Goal: Information Seeking & Learning: Learn about a topic

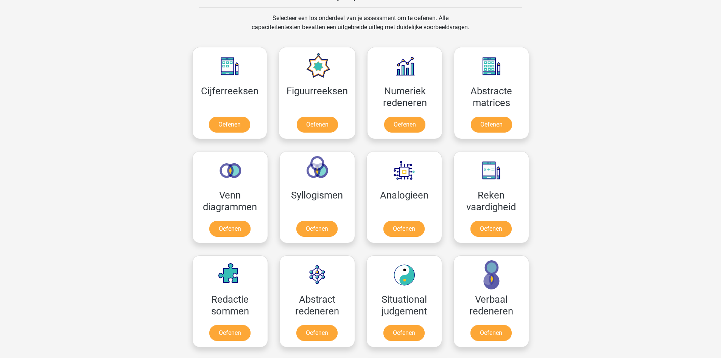
scroll to position [322, 0]
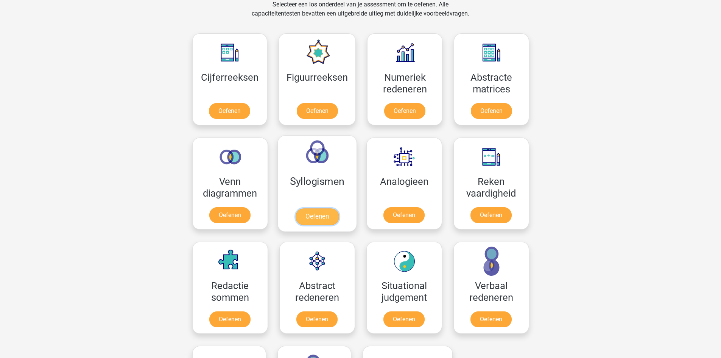
click at [313, 208] on link "Oefenen" at bounding box center [316, 216] width 43 height 17
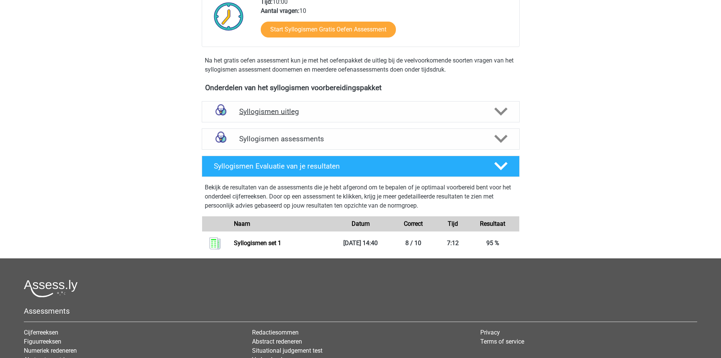
scroll to position [97, 0]
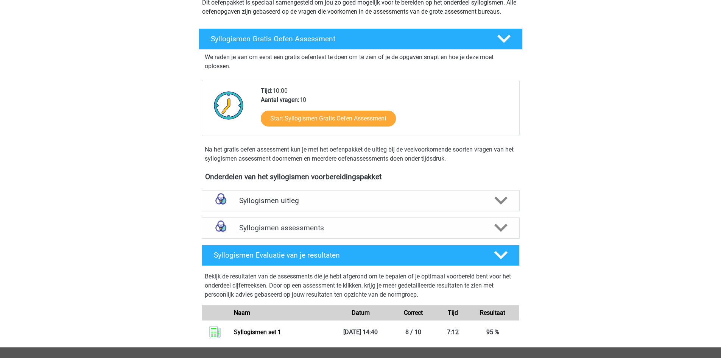
click at [286, 227] on h4 "Syllogismen assessments" at bounding box center [360, 227] width 243 height 9
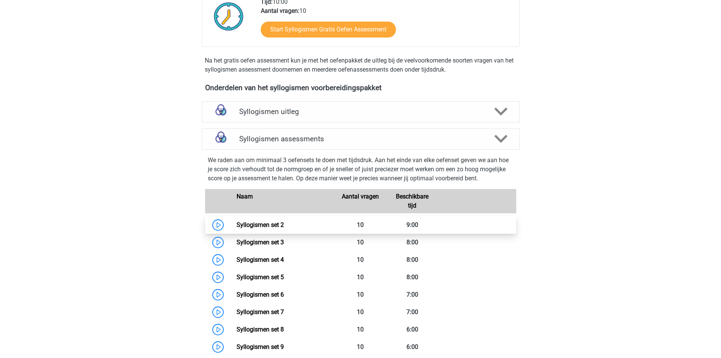
scroll to position [210, 0]
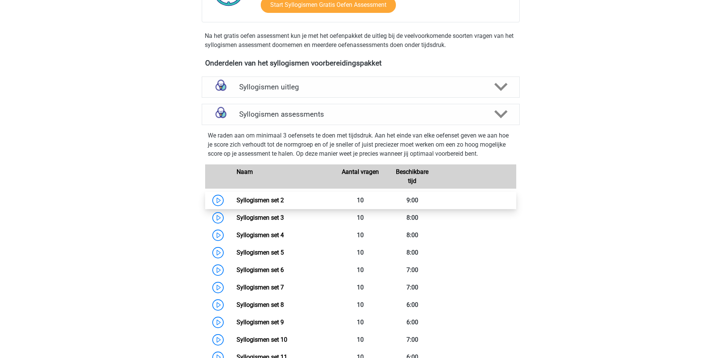
click at [262, 202] on link "Syllogismen set 2" at bounding box center [260, 199] width 47 height 7
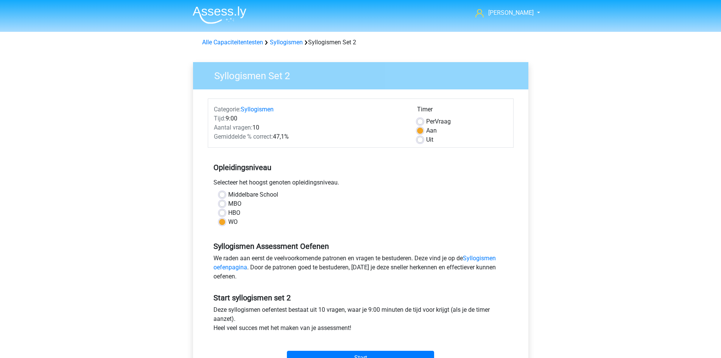
click at [574, 62] on div "[PERSON_NAME] [EMAIL_ADDRESS][DOMAIN_NAME] Nederlands English" at bounding box center [360, 299] width 721 height 598
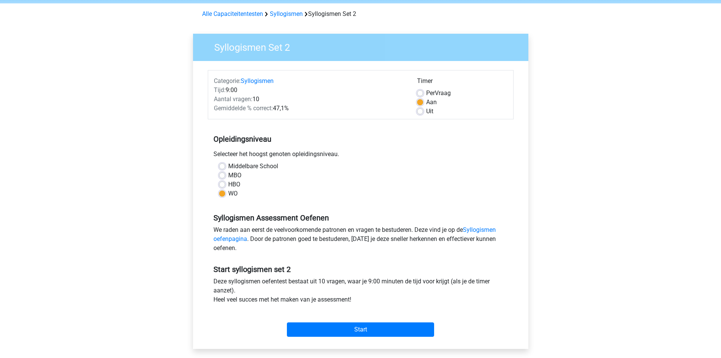
scroll to position [114, 0]
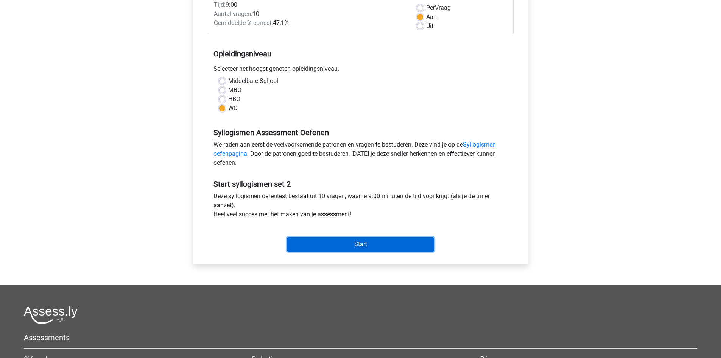
click at [381, 246] on input "Start" at bounding box center [360, 244] width 147 height 14
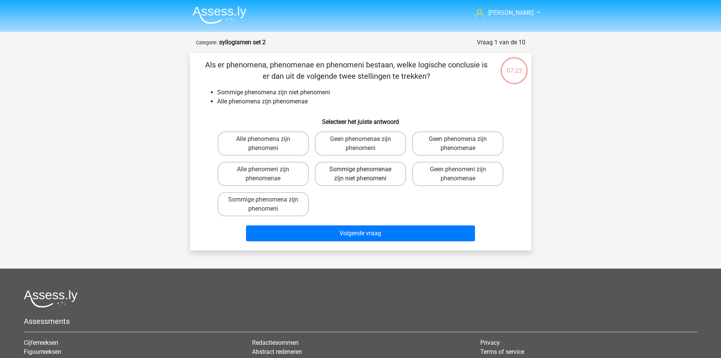
click at [385, 172] on label "Sommige phenomenae zijn niet phenomeni" at bounding box center [360, 174] width 91 height 24
click at [365, 172] on input "Sommige phenomenae zijn niet phenomeni" at bounding box center [362, 171] width 5 height 5
radio input "true"
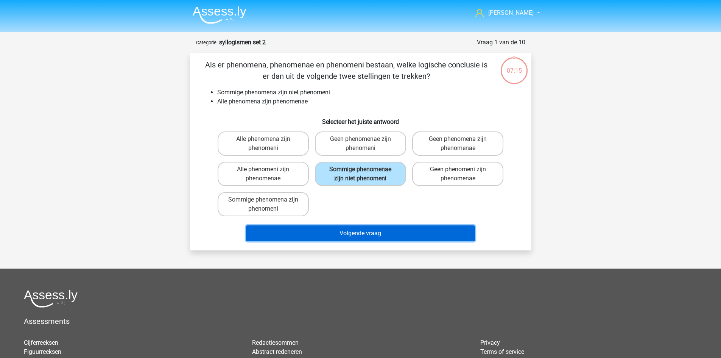
click at [385, 229] on button "Volgende vraag" at bounding box center [360, 233] width 229 height 16
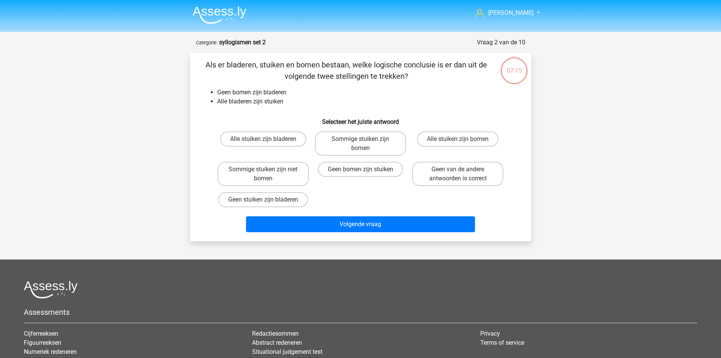
scroll to position [38, 0]
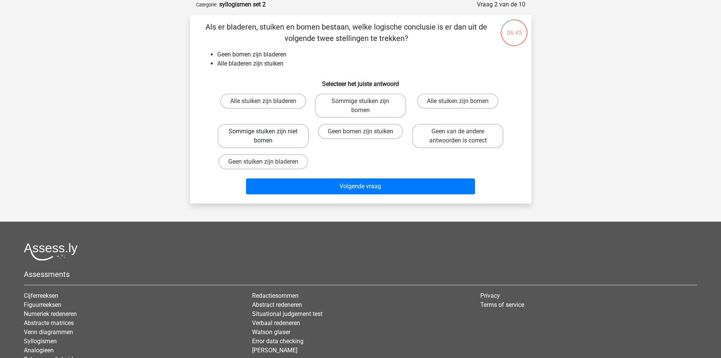
click at [286, 134] on label "Sommige stuiken zijn niet bomen" at bounding box center [263, 136] width 91 height 24
click at [268, 134] on input "Sommige stuiken zijn niet bomen" at bounding box center [265, 133] width 5 height 5
radio input "true"
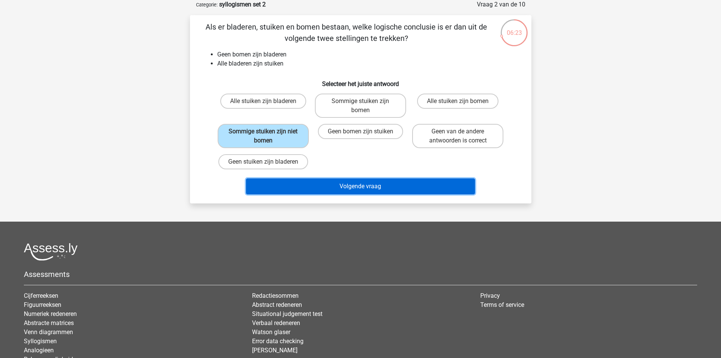
click at [404, 188] on button "Volgende vraag" at bounding box center [360, 186] width 229 height 16
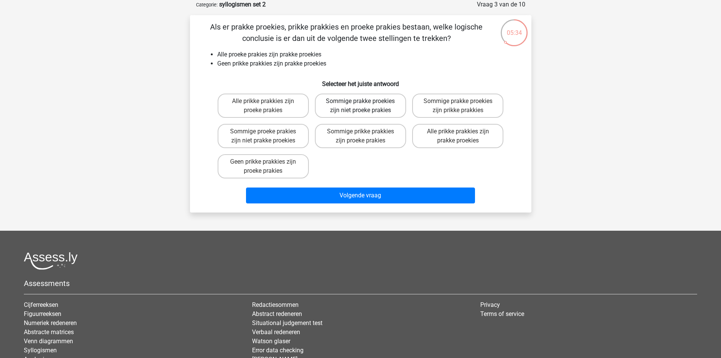
click at [388, 109] on label "Sommige prakke proekies zijn niet proeke prakies" at bounding box center [360, 105] width 91 height 24
click at [365, 106] on input "Sommige prakke proekies zijn niet proeke prakies" at bounding box center [362, 103] width 5 height 5
radio input "true"
click at [289, 167] on label "Geen prikke prakkies zijn proeke prakies" at bounding box center [263, 166] width 91 height 24
click at [268, 167] on input "Geen prikke prakkies zijn proeke prakies" at bounding box center [265, 164] width 5 height 5
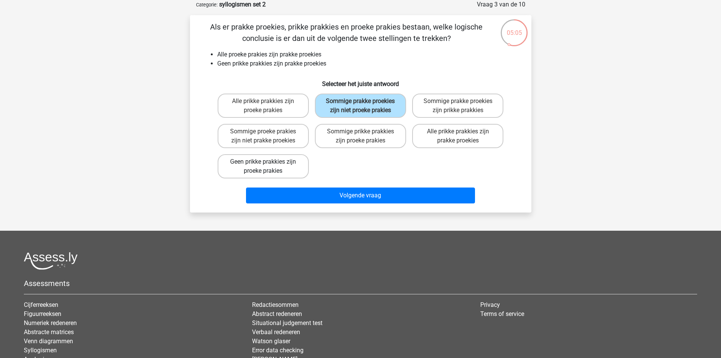
radio input "true"
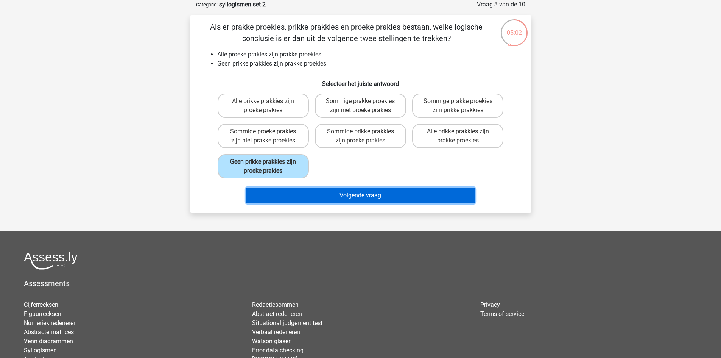
click at [323, 196] on button "Volgende vraag" at bounding box center [360, 195] width 229 height 16
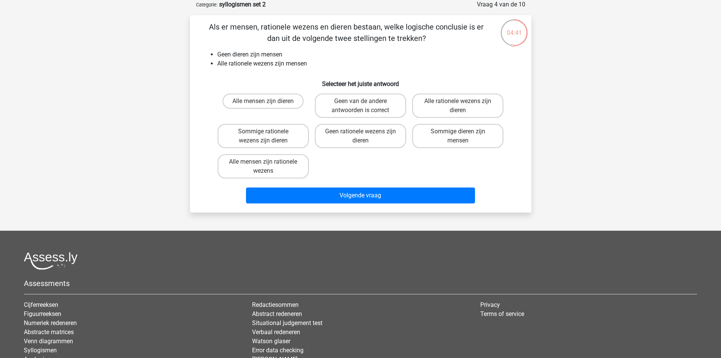
click at [315, 96] on div "Geen van de andere antwoorden is correct" at bounding box center [360, 105] width 91 height 24
click at [353, 100] on label "Geen van de andere antwoorden is correct" at bounding box center [360, 105] width 91 height 24
click at [360, 101] on input "Geen van de andere antwoorden is correct" at bounding box center [362, 103] width 5 height 5
radio input "true"
click at [358, 139] on label "Geen rationele wezens zijn dieren" at bounding box center [360, 136] width 91 height 24
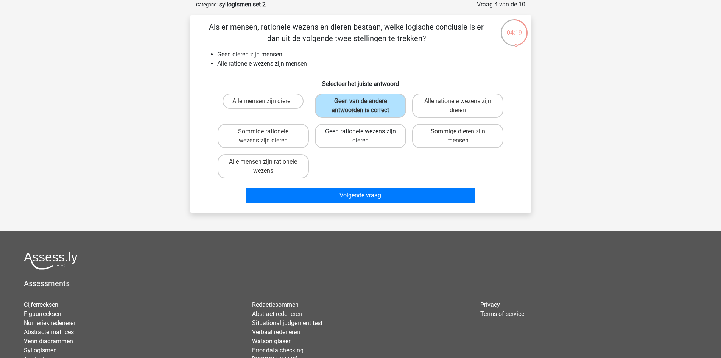
click at [360, 136] on input "Geen rationele wezens zijn dieren" at bounding box center [362, 133] width 5 height 5
radio input "true"
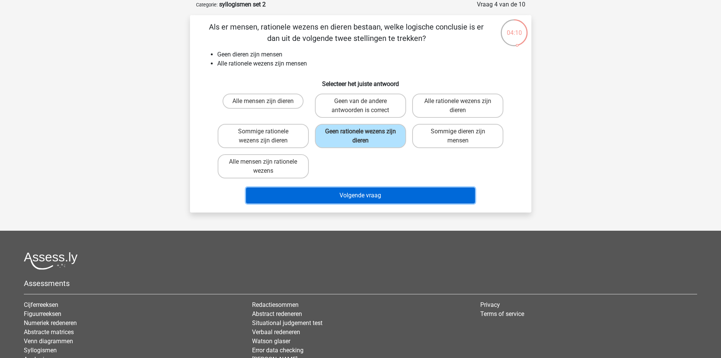
click at [342, 197] on button "Volgende vraag" at bounding box center [360, 195] width 229 height 16
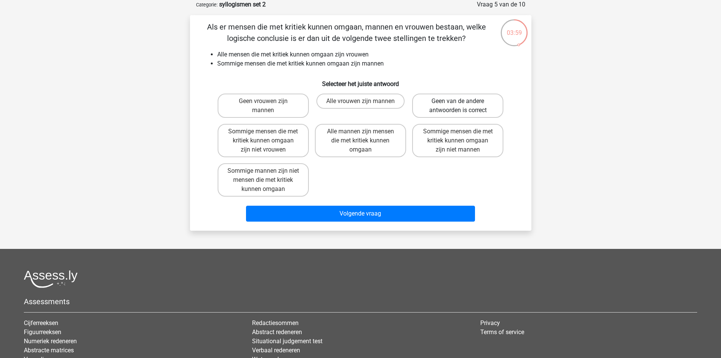
click at [440, 111] on label "Geen van de andere antwoorden is correct" at bounding box center [457, 105] width 91 height 24
click at [458, 106] on input "Geen van de andere antwoorden is correct" at bounding box center [460, 103] width 5 height 5
radio input "true"
click at [291, 186] on label "Sommige mannen zijn niet mensen die met kritiek kunnen omgaan" at bounding box center [263, 179] width 91 height 33
click at [268, 176] on input "Sommige mannen zijn niet mensen die met kritiek kunnen omgaan" at bounding box center [265, 173] width 5 height 5
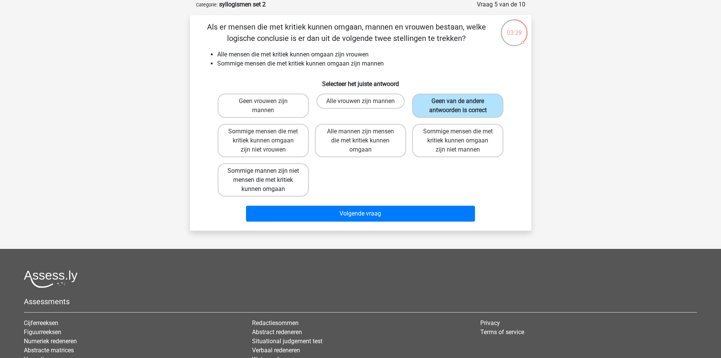
radio input "true"
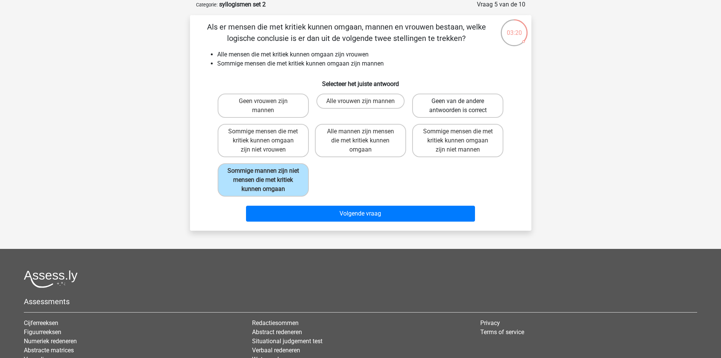
click at [465, 113] on label "Geen van de andere antwoorden is correct" at bounding box center [457, 105] width 91 height 24
click at [463, 106] on input "Geen van de andere antwoorden is correct" at bounding box center [460, 103] width 5 height 5
radio input "true"
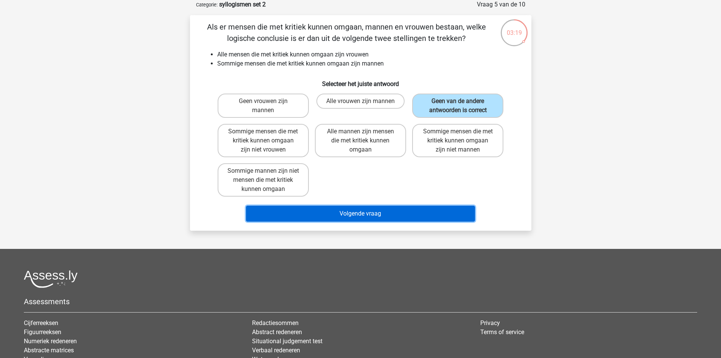
click at [416, 212] on button "Volgende vraag" at bounding box center [360, 213] width 229 height 16
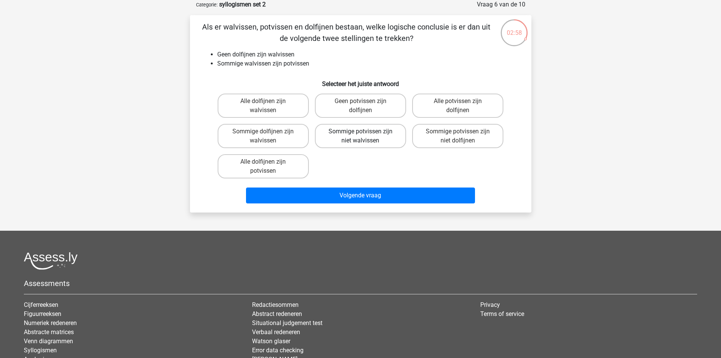
click at [379, 139] on label "Sommige potvissen zijn niet walvissen" at bounding box center [360, 136] width 91 height 24
click at [365, 136] on input "Sommige potvissen zijn niet walvissen" at bounding box center [362, 133] width 5 height 5
radio input "true"
click at [458, 140] on label "Sommige potvissen zijn niet dolfijnen" at bounding box center [457, 136] width 91 height 24
click at [458, 136] on input "Sommige potvissen zijn niet dolfijnen" at bounding box center [460, 133] width 5 height 5
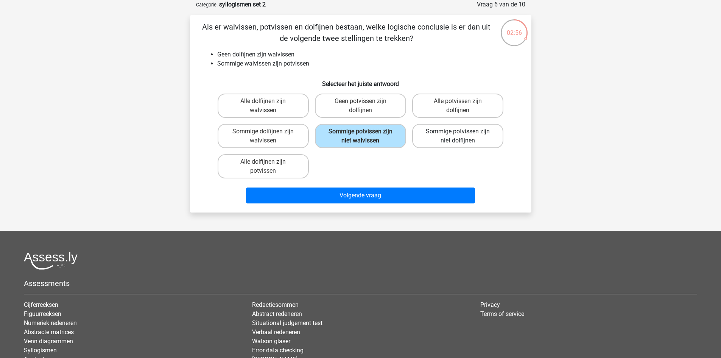
radio input "true"
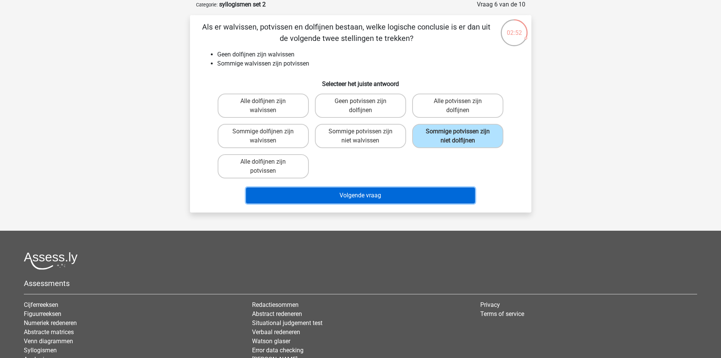
click at [420, 196] on button "Volgende vraag" at bounding box center [360, 195] width 229 height 16
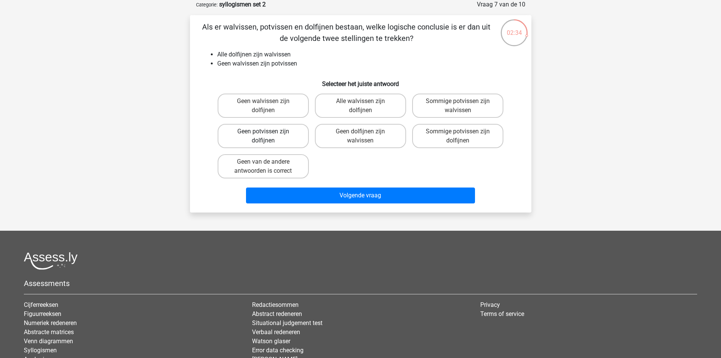
click at [293, 140] on label "Geen potvissen zijn dolfijnen" at bounding box center [263, 136] width 91 height 24
click at [268, 136] on input "Geen potvissen zijn dolfijnen" at bounding box center [265, 133] width 5 height 5
radio input "true"
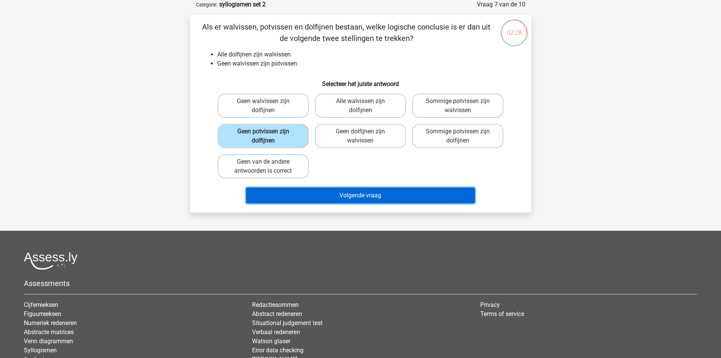
click at [350, 198] on button "Volgende vraag" at bounding box center [360, 195] width 229 height 16
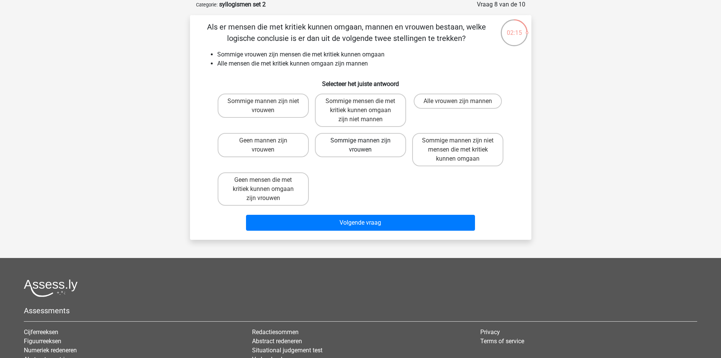
click at [351, 134] on label "Sommige mannen zijn vrouwen" at bounding box center [360, 145] width 91 height 24
click at [360, 140] on input "Sommige mannen zijn vrouwen" at bounding box center [362, 142] width 5 height 5
radio input "true"
click at [463, 99] on label "Alle vrouwen zijn mannen" at bounding box center [458, 100] width 88 height 15
click at [463, 101] on input "Alle vrouwen zijn mannen" at bounding box center [460, 103] width 5 height 5
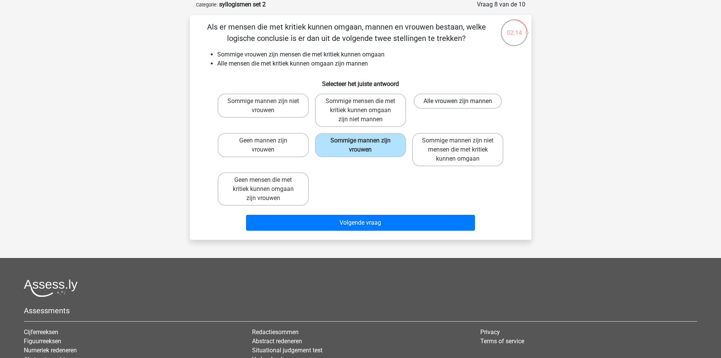
radio input "true"
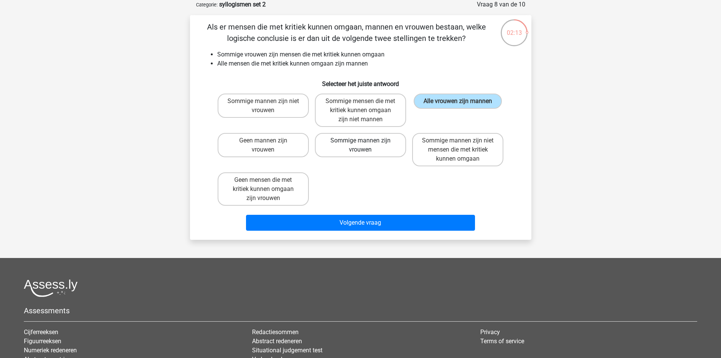
click at [372, 148] on label "Sommige mannen zijn vrouwen" at bounding box center [360, 145] width 91 height 24
click at [365, 145] on input "Sommige mannen zijn vrouwen" at bounding box center [362, 142] width 5 height 5
radio input "true"
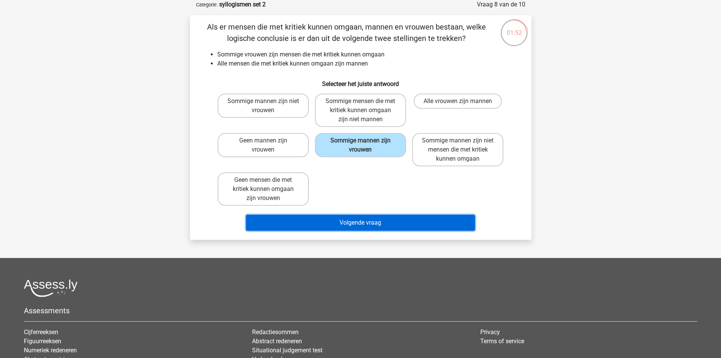
click at [362, 223] on button "Volgende vraag" at bounding box center [360, 223] width 229 height 16
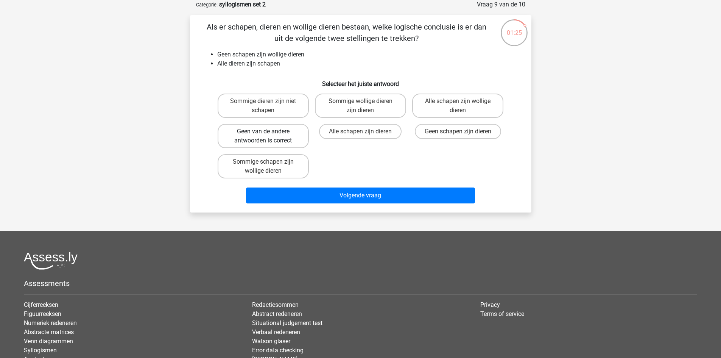
click at [282, 138] on label "Geen van de andere antwoorden is correct" at bounding box center [263, 136] width 91 height 24
click at [268, 136] on input "Geen van de andere antwoorden is correct" at bounding box center [265, 133] width 5 height 5
radio input "true"
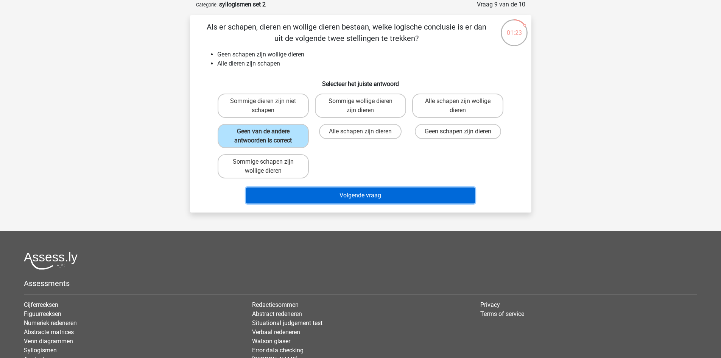
click at [366, 196] on button "Volgende vraag" at bounding box center [360, 195] width 229 height 16
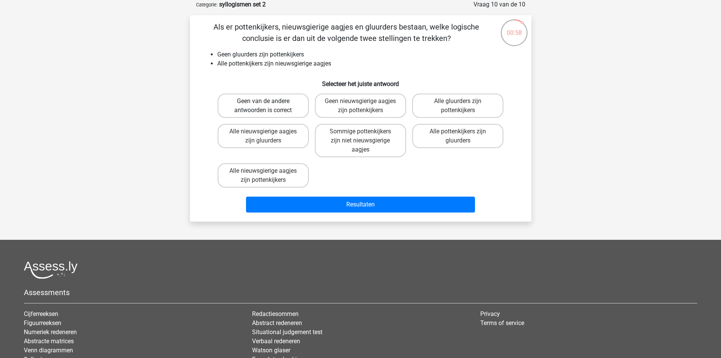
click at [285, 105] on label "Geen van de andere antwoorden is correct" at bounding box center [263, 105] width 91 height 24
click at [268, 105] on input "Geen van de andere antwoorden is correct" at bounding box center [265, 103] width 5 height 5
radio input "true"
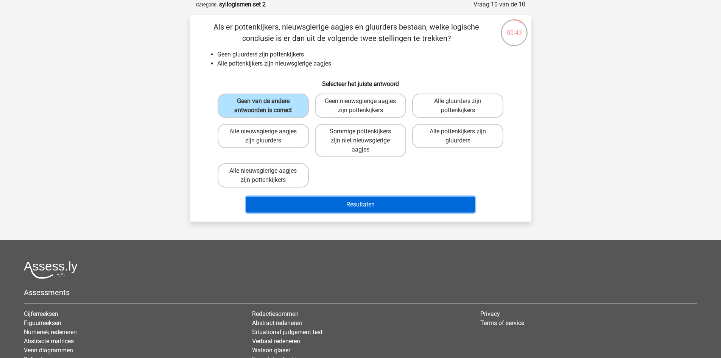
click at [356, 205] on button "Resultaten" at bounding box center [360, 204] width 229 height 16
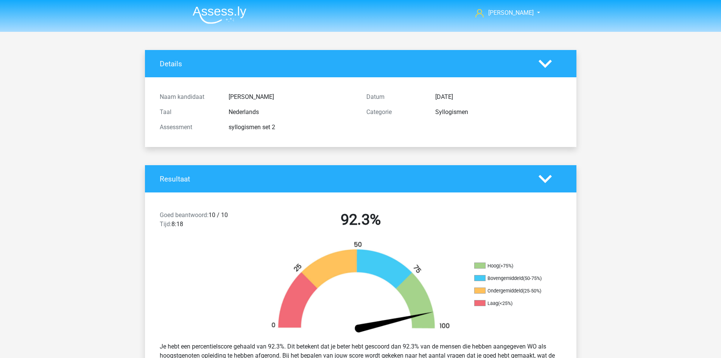
click at [230, 21] on img at bounding box center [220, 15] width 54 height 18
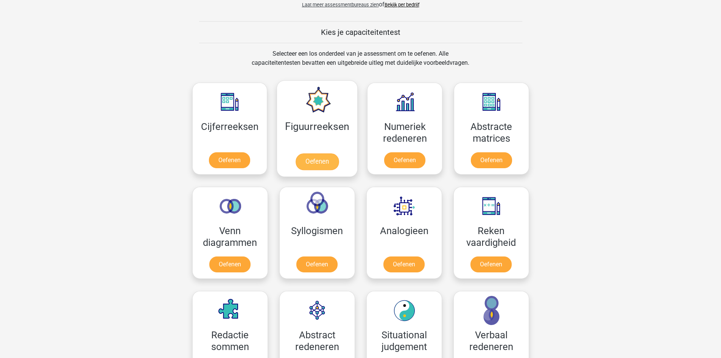
scroll to position [303, 0]
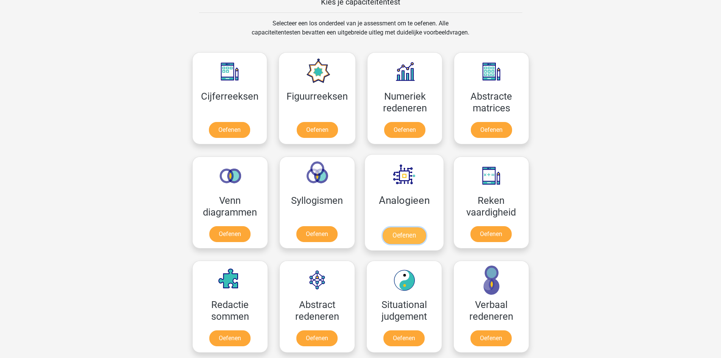
click at [425, 227] on link "Oefenen" at bounding box center [403, 235] width 43 height 17
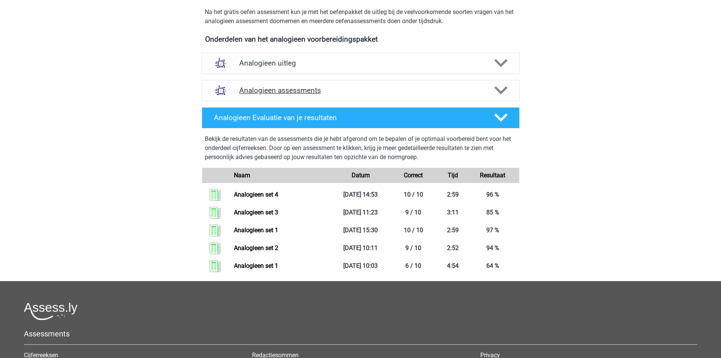
scroll to position [151, 0]
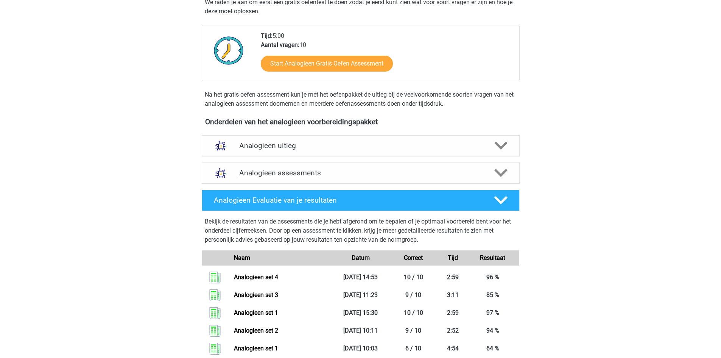
click at [296, 172] on h4 "Analogieen assessments" at bounding box center [360, 172] width 243 height 9
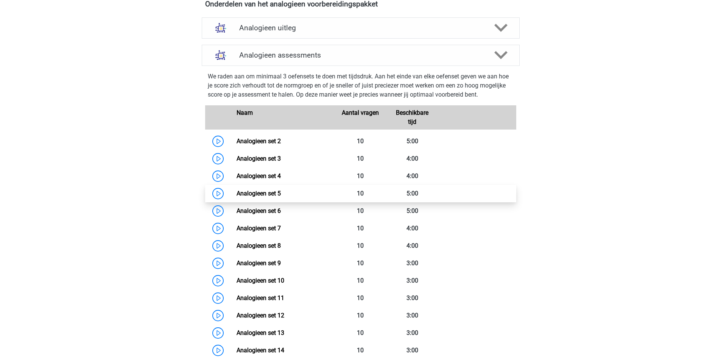
scroll to position [303, 0]
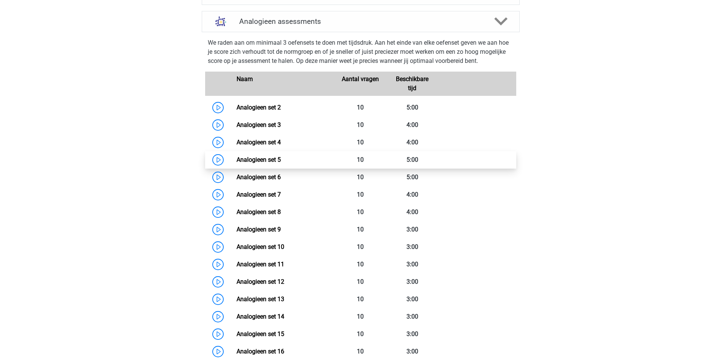
click at [255, 160] on link "Analogieen set 5" at bounding box center [259, 159] width 44 height 7
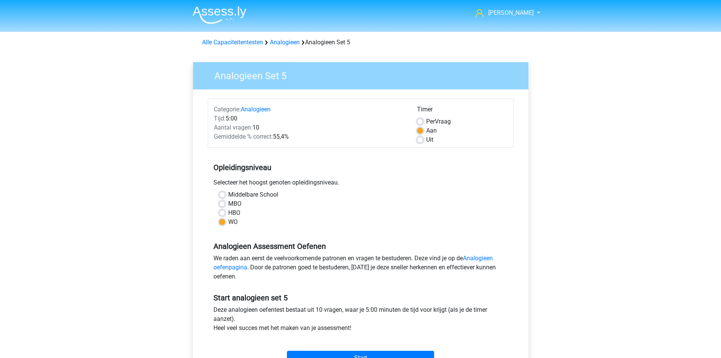
click at [593, 113] on div "[PERSON_NAME] [EMAIL_ADDRESS][DOMAIN_NAME] Nederlands English" at bounding box center [360, 299] width 721 height 598
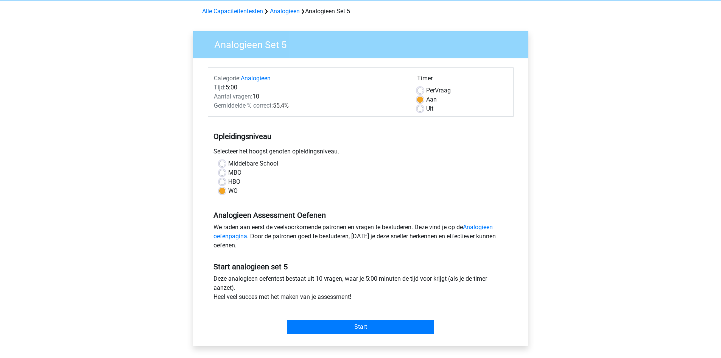
scroll to position [76, 0]
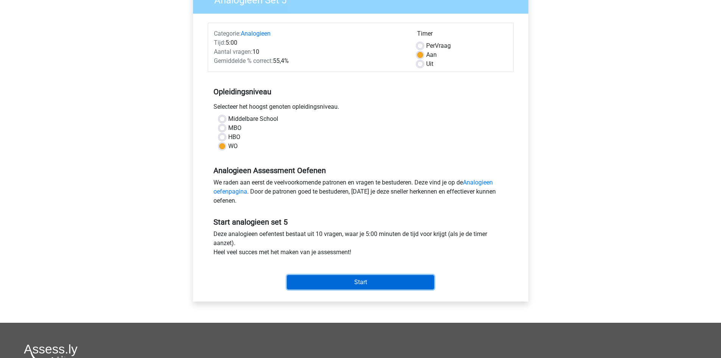
click at [383, 285] on input "Start" at bounding box center [360, 282] width 147 height 14
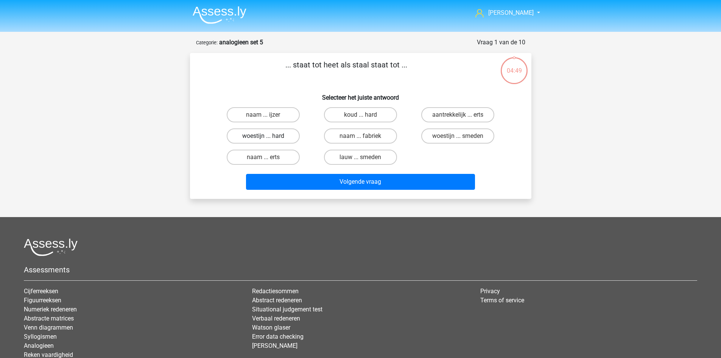
click at [257, 140] on label "woestijn ... hard" at bounding box center [263, 135] width 73 height 15
click at [263, 140] on input "woestijn ... hard" at bounding box center [265, 138] width 5 height 5
radio input "true"
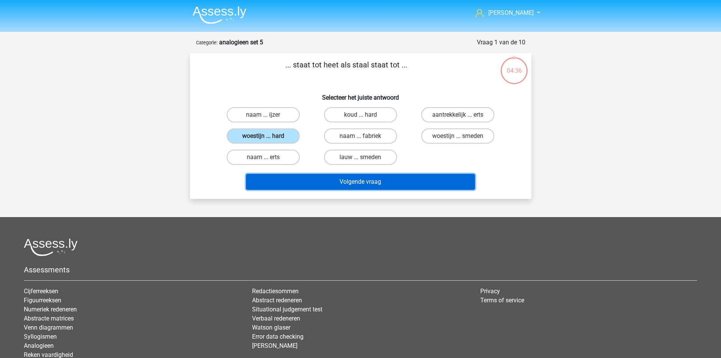
click at [383, 180] on button "Volgende vraag" at bounding box center [360, 182] width 229 height 16
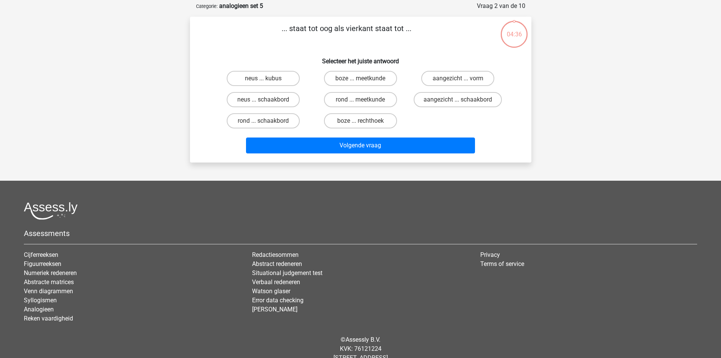
scroll to position [38, 0]
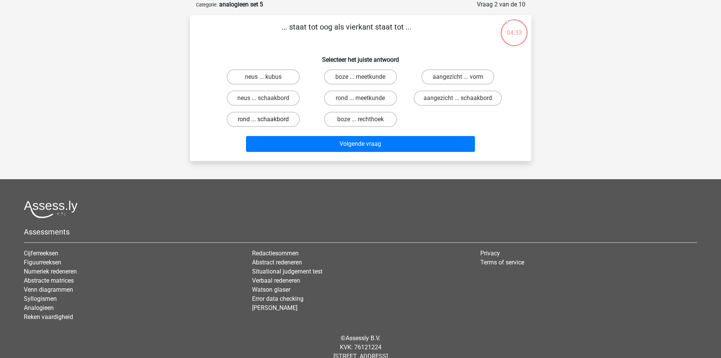
click at [274, 120] on label "rond ... schaakbord" at bounding box center [263, 119] width 73 height 15
click at [268, 120] on input "rond ... schaakbord" at bounding box center [265, 121] width 5 height 5
radio input "true"
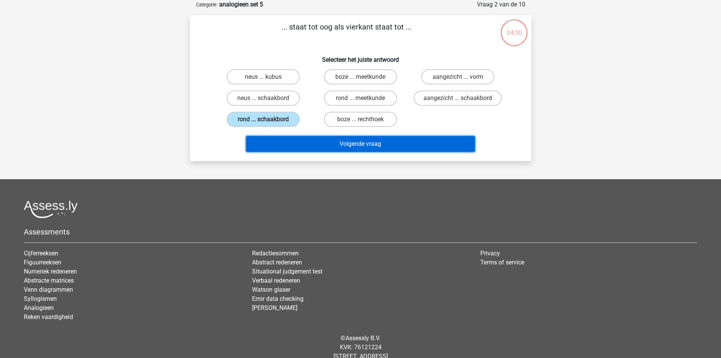
click at [364, 146] on button "Volgende vraag" at bounding box center [360, 144] width 229 height 16
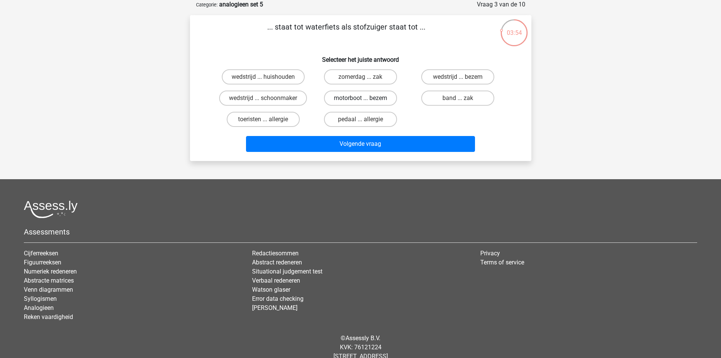
click at [388, 99] on label "motorboot ... bezem" at bounding box center [360, 97] width 73 height 15
click at [365, 99] on input "motorboot ... bezem" at bounding box center [362, 100] width 5 height 5
radio input "true"
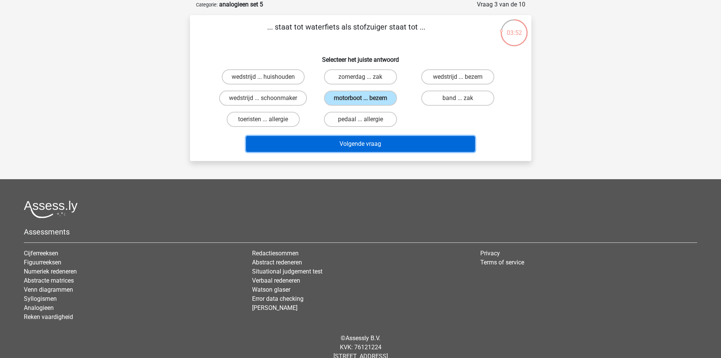
click at [428, 145] on button "Volgende vraag" at bounding box center [360, 144] width 229 height 16
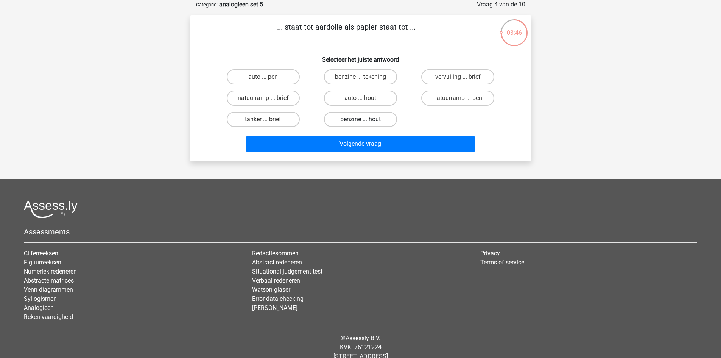
click at [363, 118] on label "benzine ... hout" at bounding box center [360, 119] width 73 height 15
click at [363, 119] on input "benzine ... hout" at bounding box center [362, 121] width 5 height 5
radio input "true"
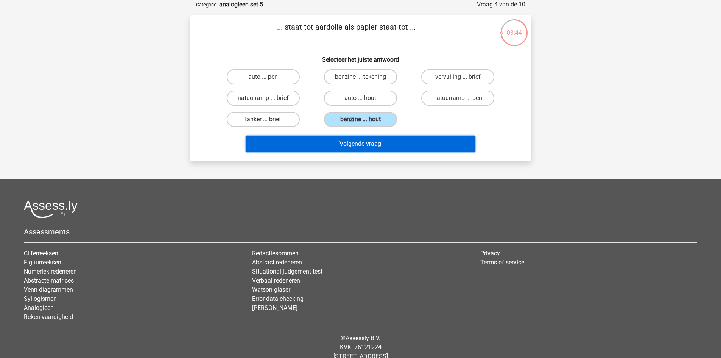
click at [387, 148] on button "Volgende vraag" at bounding box center [360, 144] width 229 height 16
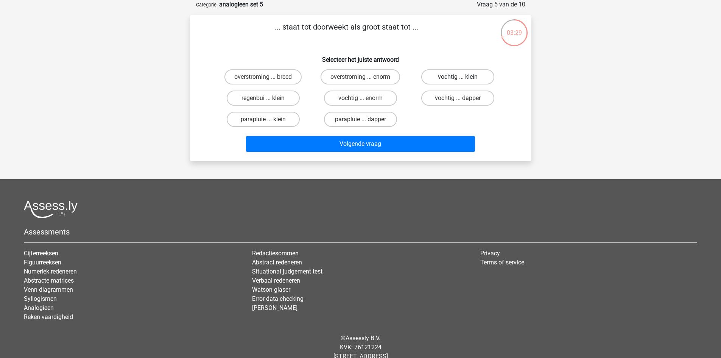
click at [456, 77] on label "vochtig ... klein" at bounding box center [457, 76] width 73 height 15
click at [458, 77] on input "vochtig ... klein" at bounding box center [460, 79] width 5 height 5
radio input "true"
click at [385, 97] on label "vochtig ... enorm" at bounding box center [360, 97] width 73 height 15
click at [365, 98] on input "vochtig ... enorm" at bounding box center [362, 100] width 5 height 5
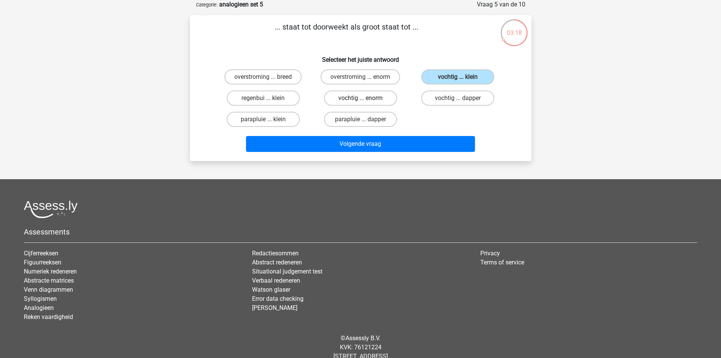
radio input "true"
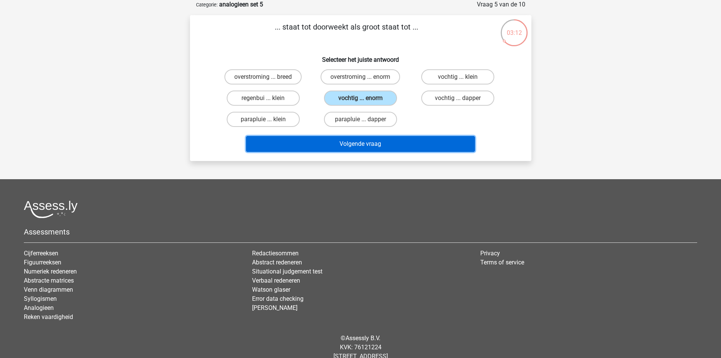
click at [399, 143] on button "Volgende vraag" at bounding box center [360, 144] width 229 height 16
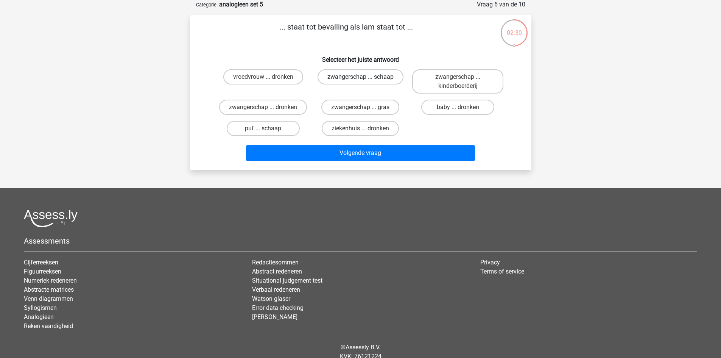
click at [388, 77] on label "zwangerschap ... schaap" at bounding box center [361, 76] width 86 height 15
click at [365, 77] on input "zwangerschap ... schaap" at bounding box center [362, 79] width 5 height 5
radio input "true"
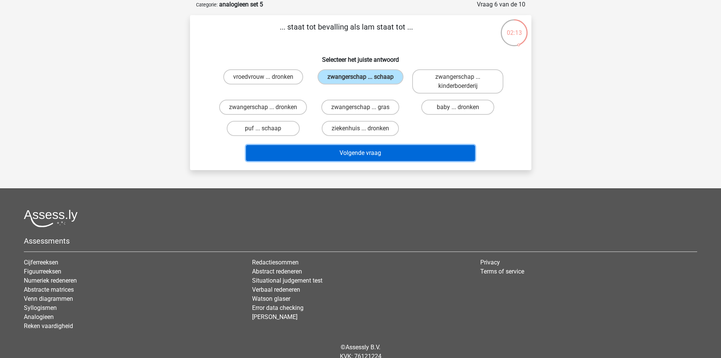
click at [413, 153] on button "Volgende vraag" at bounding box center [360, 153] width 229 height 16
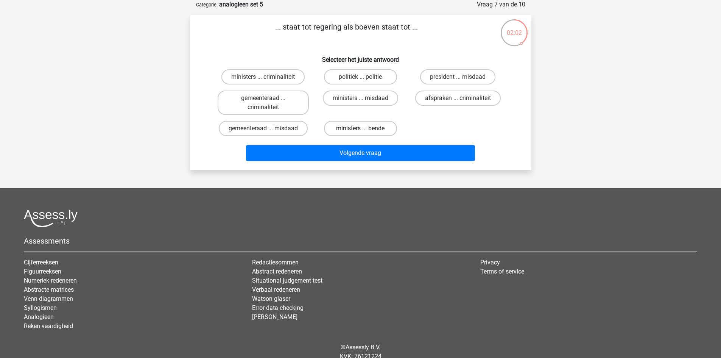
click at [391, 126] on label "ministers ... bende" at bounding box center [360, 128] width 73 height 15
click at [365, 128] on input "ministers ... bende" at bounding box center [362, 130] width 5 height 5
radio input "true"
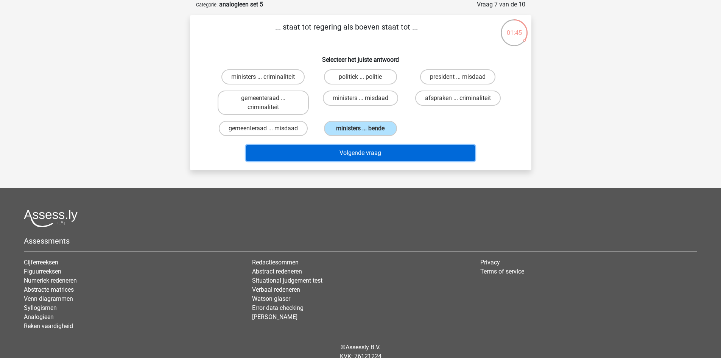
click at [371, 151] on button "Volgende vraag" at bounding box center [360, 153] width 229 height 16
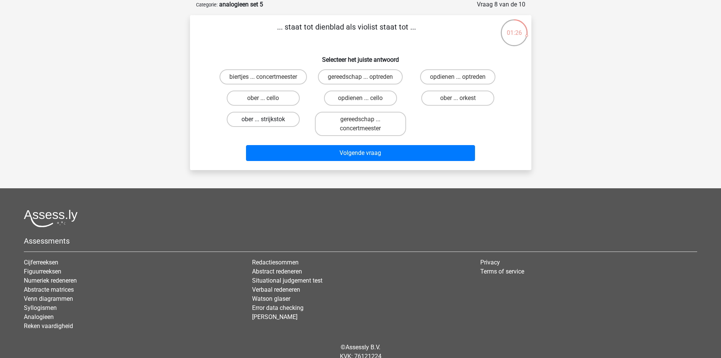
click at [277, 121] on label "ober ... strijkstok" at bounding box center [263, 119] width 73 height 15
click at [268, 121] on input "ober ... strijkstok" at bounding box center [265, 121] width 5 height 5
radio input "true"
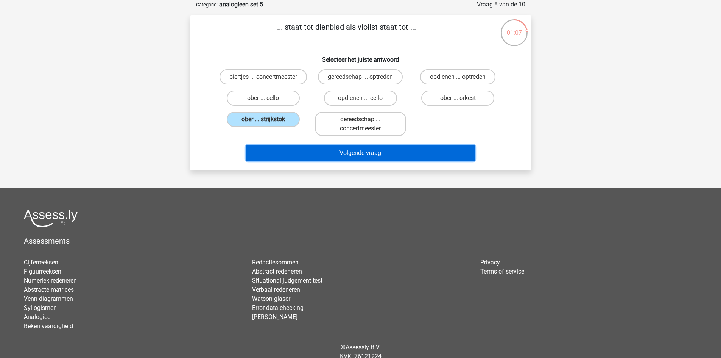
click at [405, 152] on button "Volgende vraag" at bounding box center [360, 153] width 229 height 16
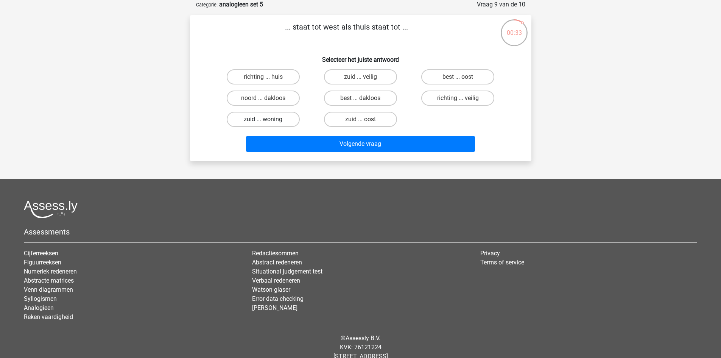
click at [278, 116] on label "zuid ... woning" at bounding box center [263, 119] width 73 height 15
click at [268, 119] on input "zuid ... woning" at bounding box center [265, 121] width 5 height 5
radio input "true"
click at [366, 73] on label "zuid ... veilig" at bounding box center [360, 76] width 73 height 15
click at [365, 77] on input "zuid ... veilig" at bounding box center [362, 79] width 5 height 5
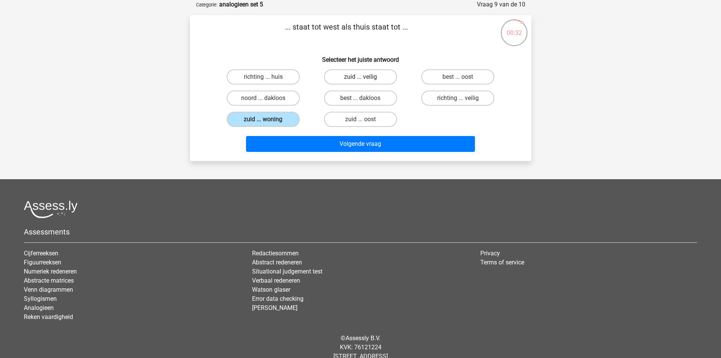
radio input "true"
click at [441, 78] on label "best ... oost" at bounding box center [457, 76] width 73 height 15
click at [458, 78] on input "best ... oost" at bounding box center [460, 79] width 5 height 5
radio input "true"
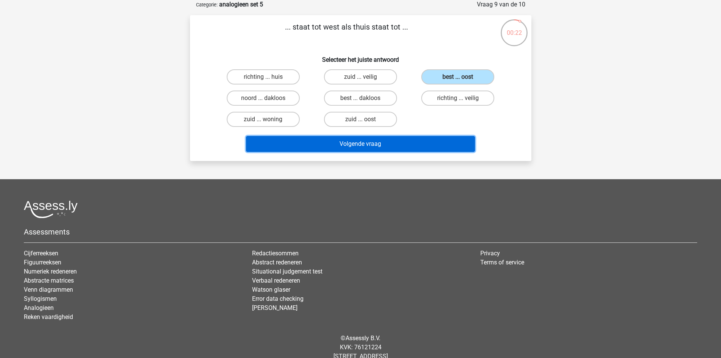
click at [381, 146] on button "Volgende vraag" at bounding box center [360, 144] width 229 height 16
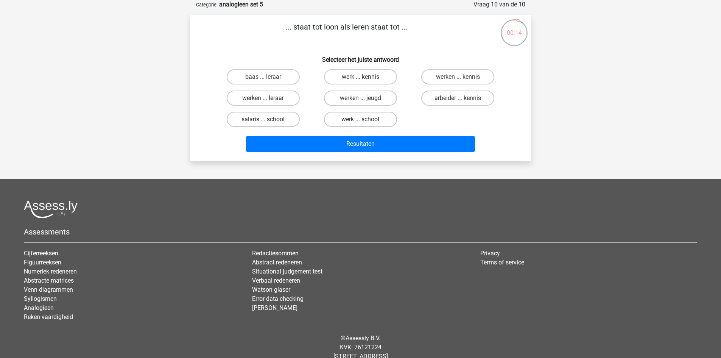
click at [461, 78] on input "werken ... kennis" at bounding box center [460, 79] width 5 height 5
radio input "true"
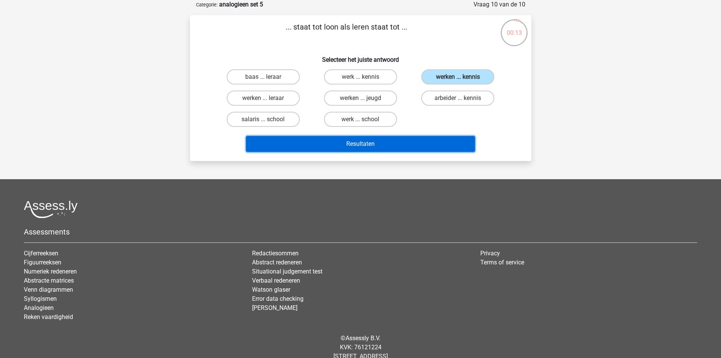
click at [415, 146] on button "Resultaten" at bounding box center [360, 144] width 229 height 16
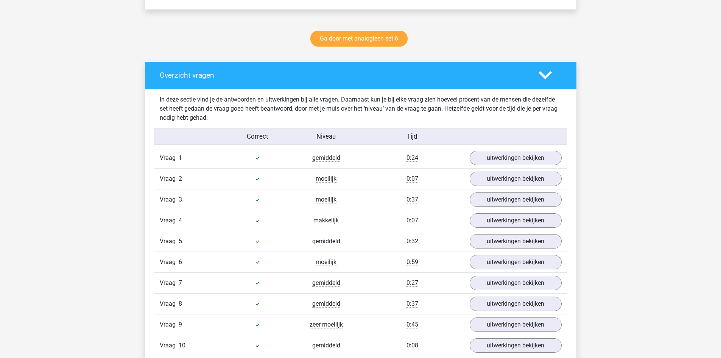
scroll to position [416, 0]
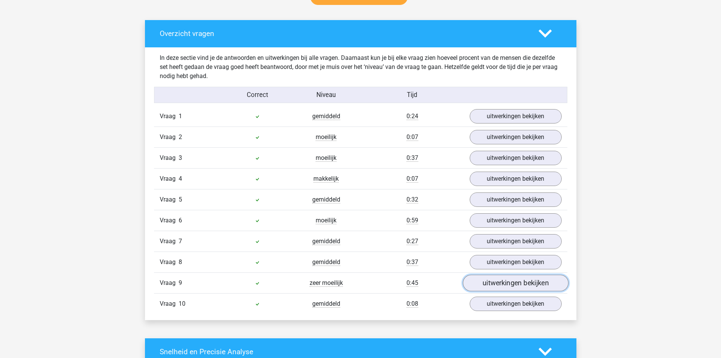
click at [514, 287] on link "uitwerkingen bekijken" at bounding box center [515, 282] width 106 height 17
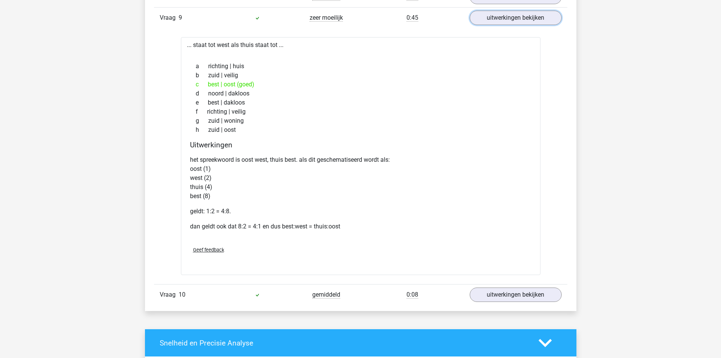
scroll to position [643, 0]
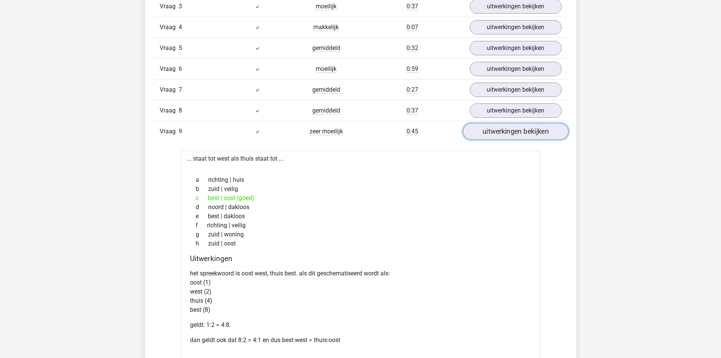
click at [526, 132] on link "uitwerkingen bekijken" at bounding box center [515, 131] width 106 height 17
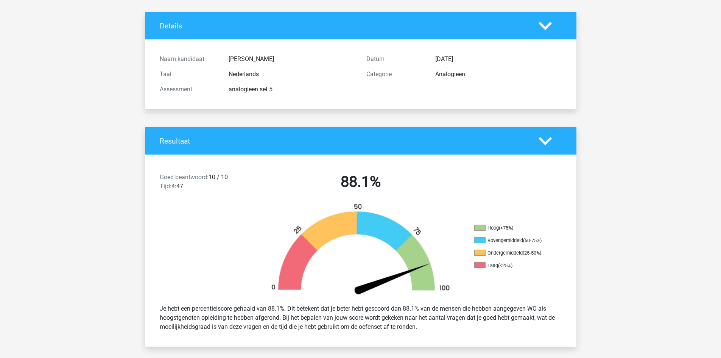
scroll to position [0, 0]
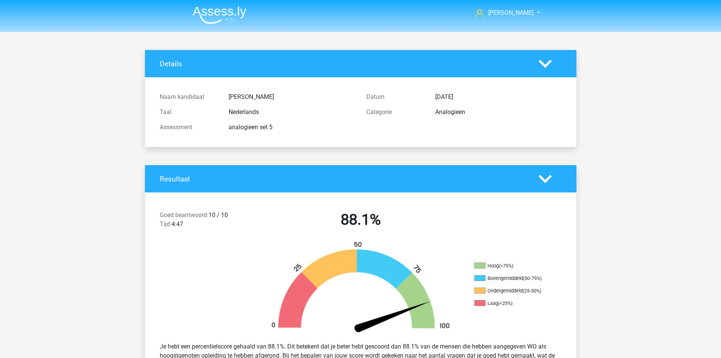
click at [222, 19] on img at bounding box center [220, 15] width 54 height 18
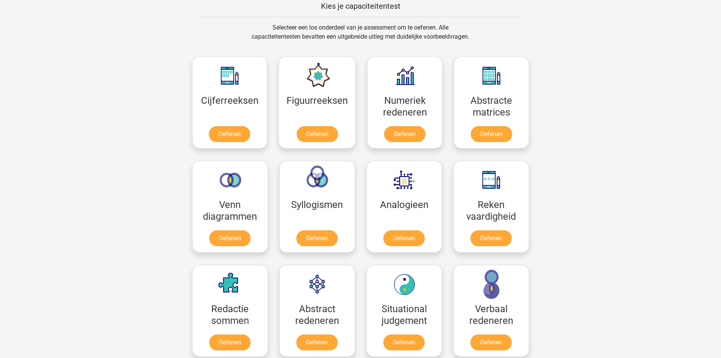
scroll to position [303, 0]
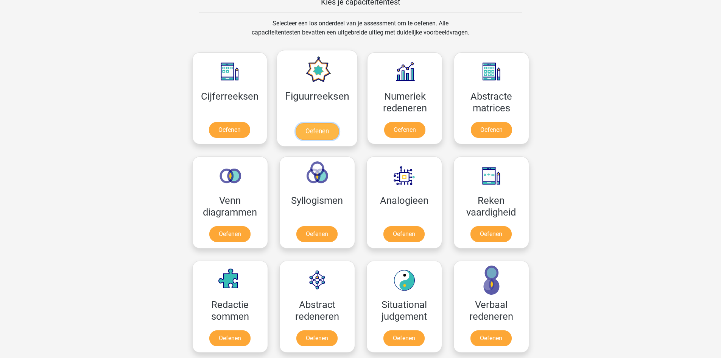
click at [316, 128] on link "Oefenen" at bounding box center [317, 131] width 43 height 17
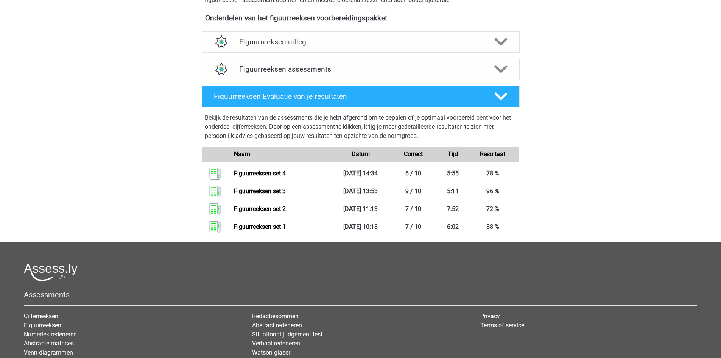
scroll to position [265, 0]
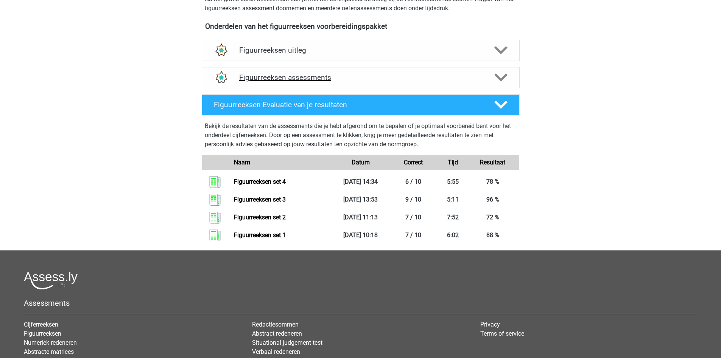
click at [283, 77] on h4 "Figuurreeksen assessments" at bounding box center [360, 77] width 243 height 9
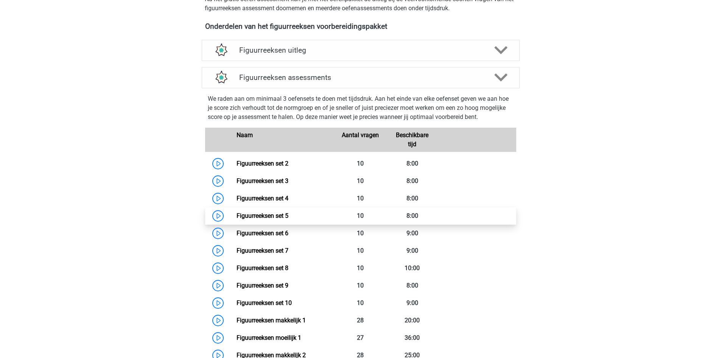
click at [280, 214] on link "Figuurreeksen set 5" at bounding box center [263, 215] width 52 height 7
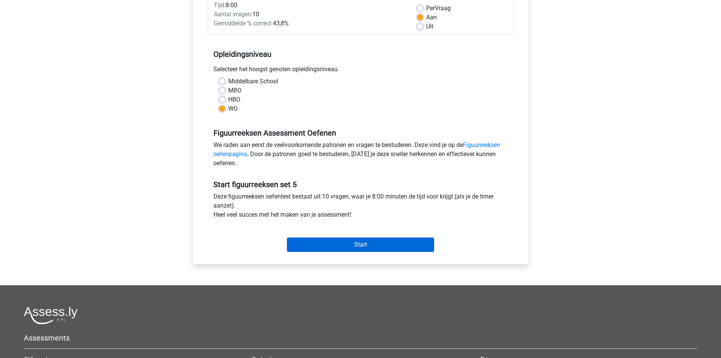
scroll to position [114, 0]
click at [386, 250] on input "Start" at bounding box center [360, 244] width 147 height 14
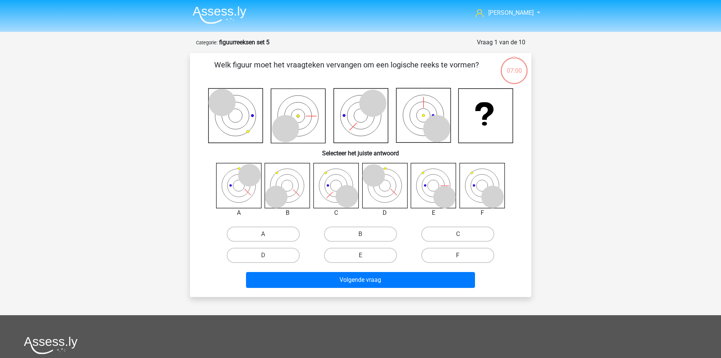
click at [444, 254] on label "F" at bounding box center [457, 255] width 73 height 15
click at [458, 255] on input "F" at bounding box center [460, 257] width 5 height 5
radio input "true"
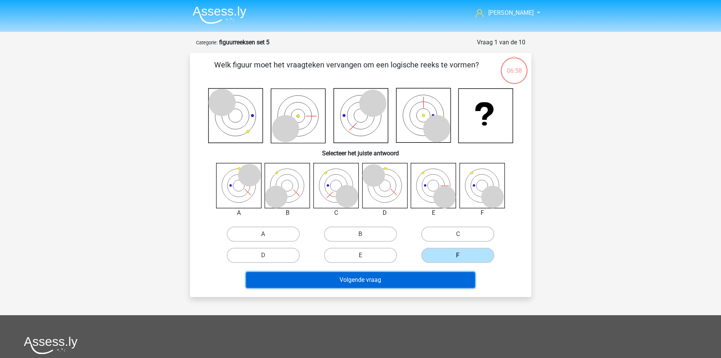
click at [427, 277] on button "Volgende vraag" at bounding box center [360, 280] width 229 height 16
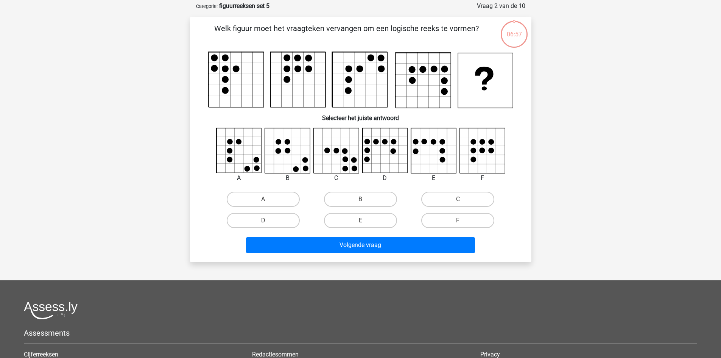
scroll to position [38, 0]
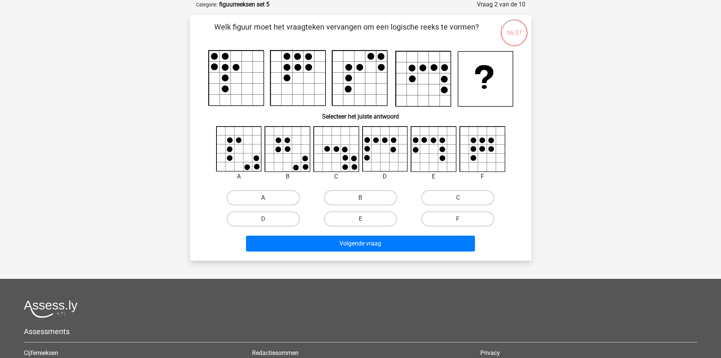
click at [280, 191] on label "A" at bounding box center [263, 197] width 73 height 15
click at [268, 198] on input "A" at bounding box center [265, 200] width 5 height 5
radio input "true"
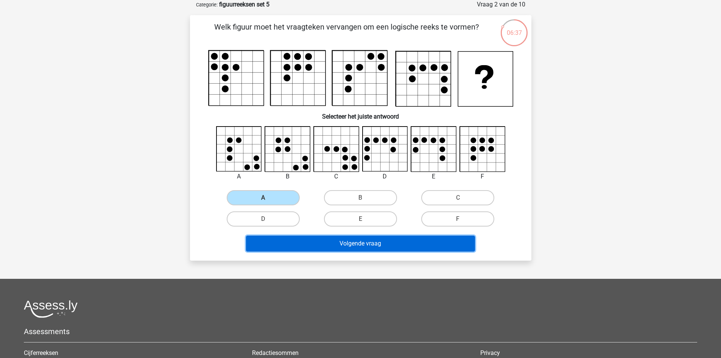
click at [319, 238] on button "Volgende vraag" at bounding box center [360, 243] width 229 height 16
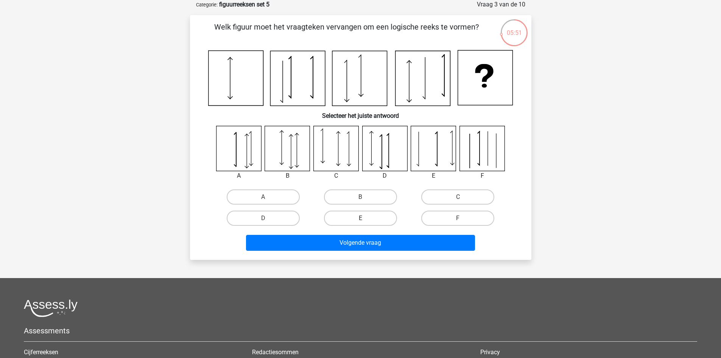
click at [381, 218] on label "E" at bounding box center [360, 217] width 73 height 15
click at [365, 218] on input "E" at bounding box center [362, 220] width 5 height 5
radio input "true"
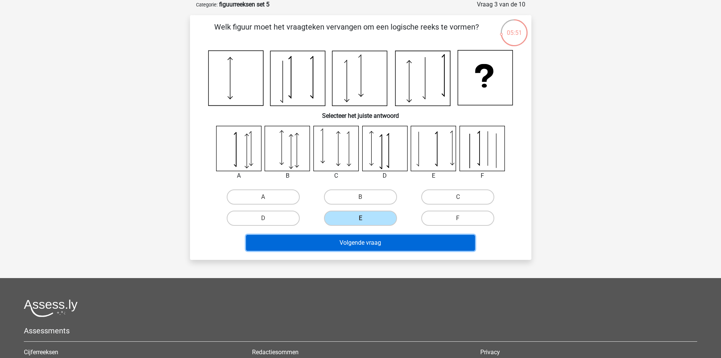
click at [383, 241] on button "Volgende vraag" at bounding box center [360, 243] width 229 height 16
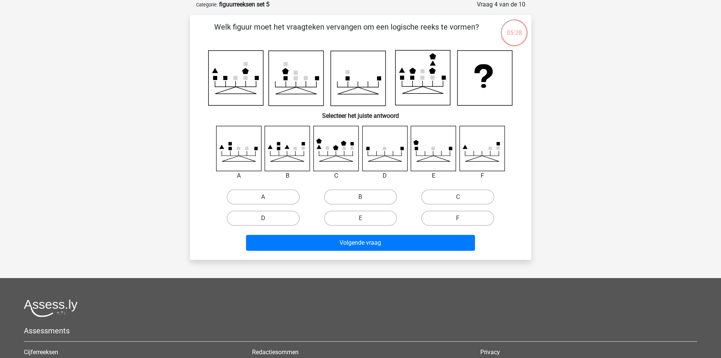
click at [264, 216] on label "D" at bounding box center [263, 217] width 73 height 15
click at [264, 218] on input "D" at bounding box center [265, 220] width 5 height 5
radio input "true"
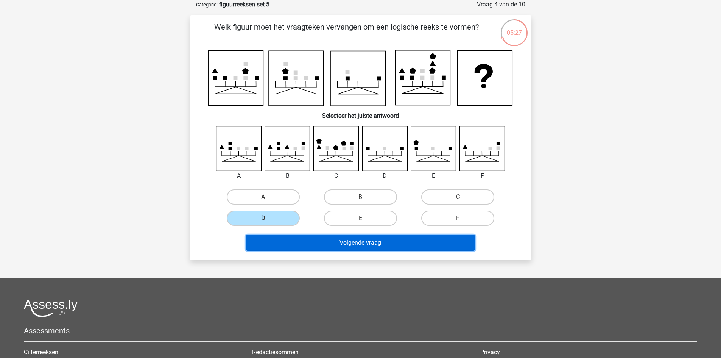
click at [380, 240] on button "Volgende vraag" at bounding box center [360, 243] width 229 height 16
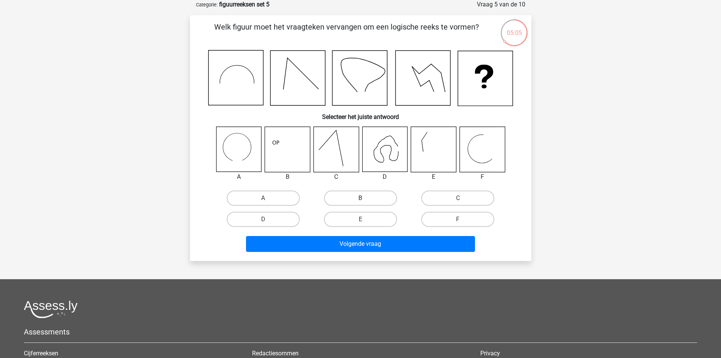
click at [386, 201] on label "B" at bounding box center [360, 197] width 73 height 15
click at [365, 201] on input "B" at bounding box center [362, 200] width 5 height 5
radio input "true"
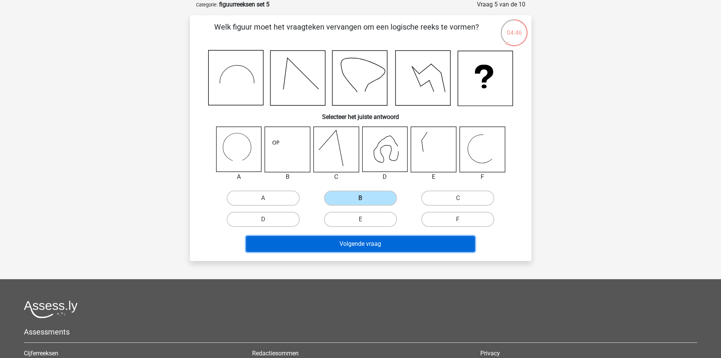
click at [391, 244] on button "Volgende vraag" at bounding box center [360, 244] width 229 height 16
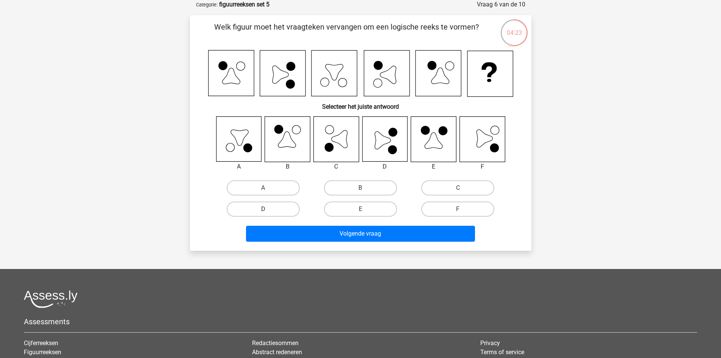
click at [280, 212] on label "D" at bounding box center [263, 208] width 73 height 15
click at [268, 212] on input "D" at bounding box center [265, 211] width 5 height 5
radio input "true"
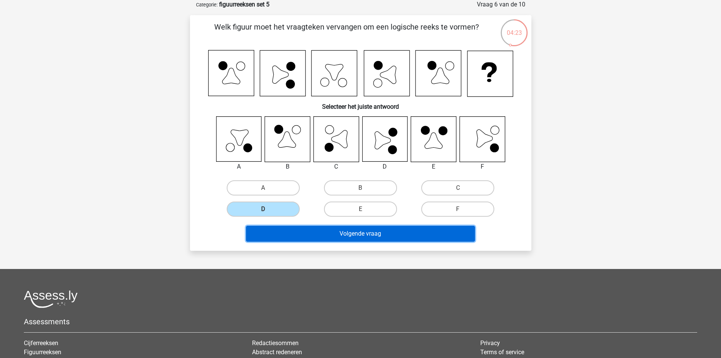
click at [323, 233] on button "Volgende vraag" at bounding box center [360, 234] width 229 height 16
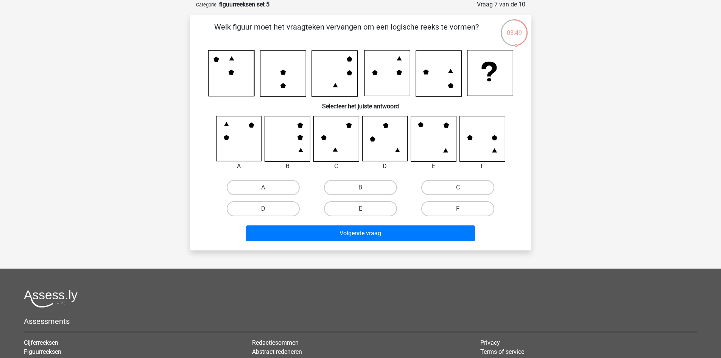
click at [368, 208] on label "E" at bounding box center [360, 208] width 73 height 15
click at [365, 209] on input "E" at bounding box center [362, 211] width 5 height 5
radio input "true"
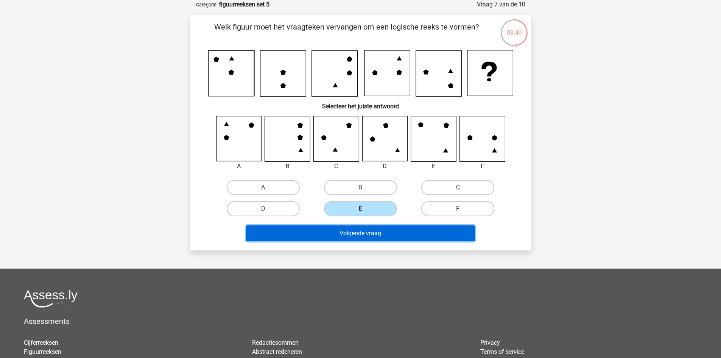
click at [399, 232] on button "Volgende vraag" at bounding box center [360, 233] width 229 height 16
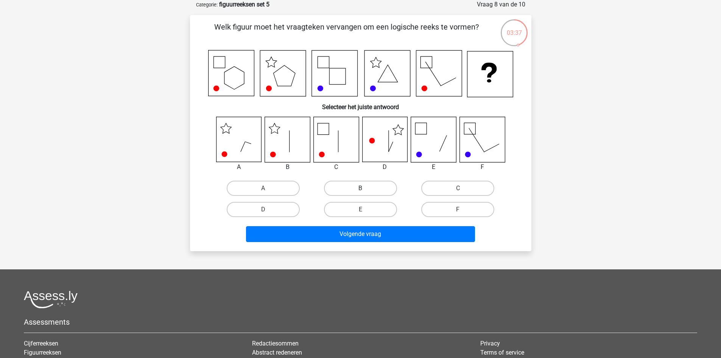
click at [338, 185] on label "B" at bounding box center [360, 188] width 73 height 15
click at [360, 188] on input "B" at bounding box center [362, 190] width 5 height 5
radio input "true"
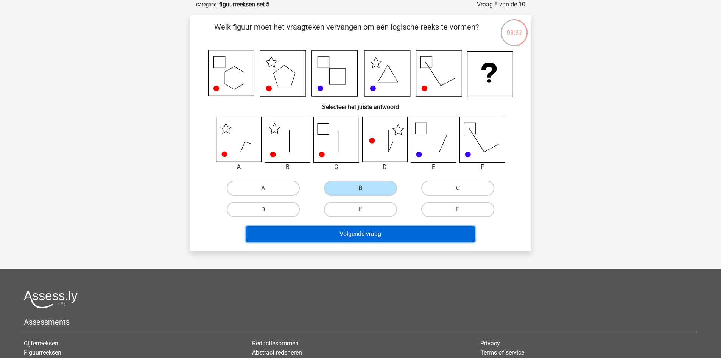
click at [422, 235] on button "Volgende vraag" at bounding box center [360, 234] width 229 height 16
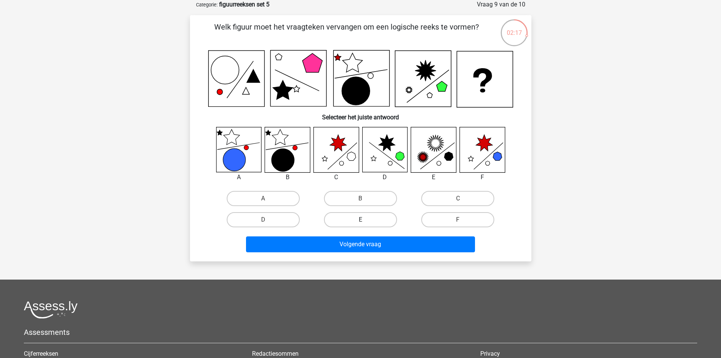
click at [369, 221] on label "E" at bounding box center [360, 219] width 73 height 15
click at [365, 221] on input "E" at bounding box center [362, 221] width 5 height 5
radio input "true"
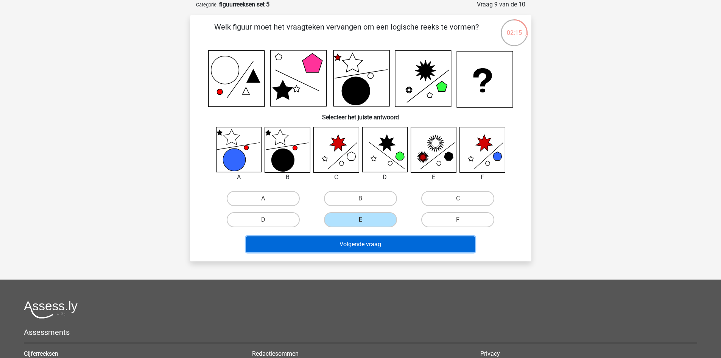
click at [423, 244] on button "Volgende vraag" at bounding box center [360, 244] width 229 height 16
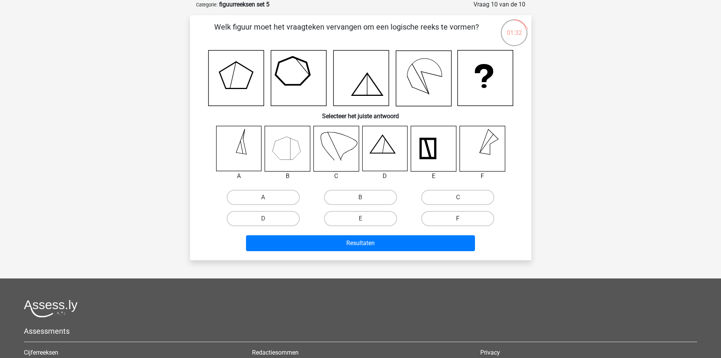
click at [442, 223] on label "F" at bounding box center [457, 218] width 73 height 15
click at [458, 223] on input "F" at bounding box center [460, 220] width 5 height 5
radio input "true"
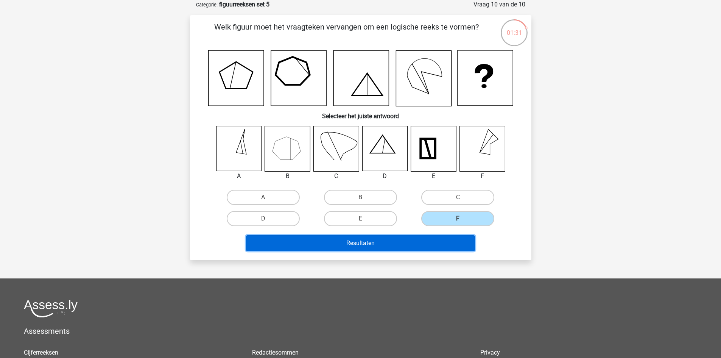
click at [423, 244] on button "Resultaten" at bounding box center [360, 243] width 229 height 16
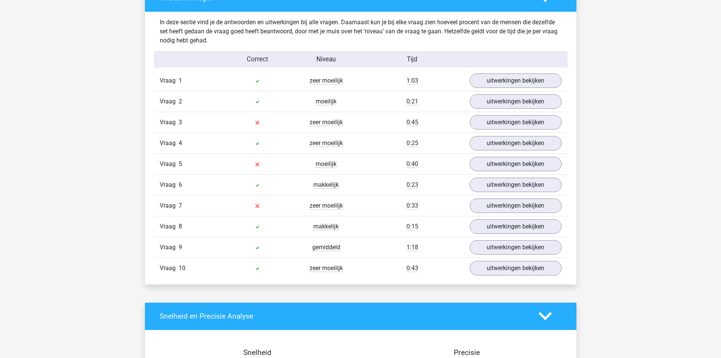
scroll to position [454, 0]
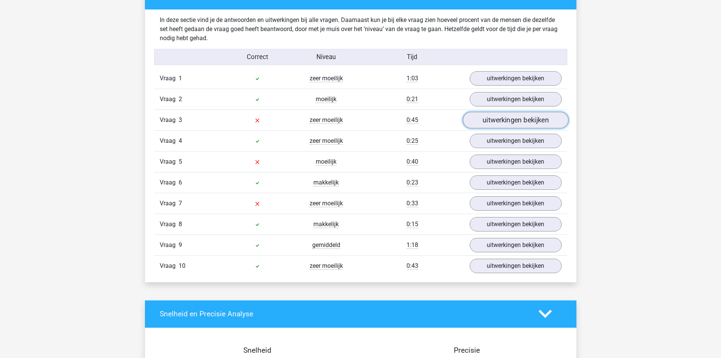
click at [488, 122] on link "uitwerkingen bekijken" at bounding box center [515, 120] width 106 height 17
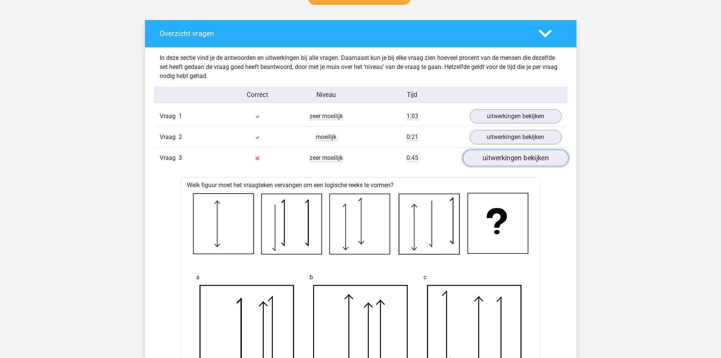
click at [492, 161] on link "uitwerkingen bekijken" at bounding box center [515, 157] width 106 height 17
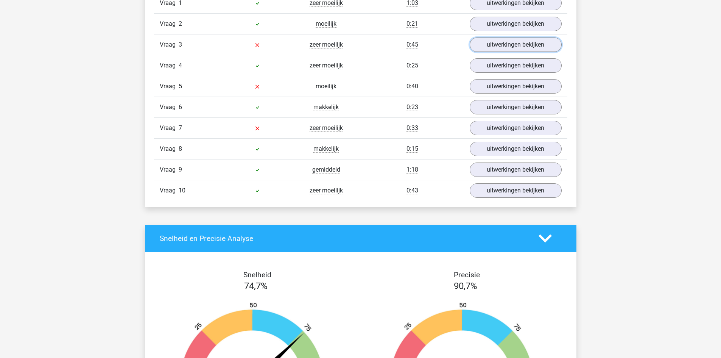
scroll to position [530, 0]
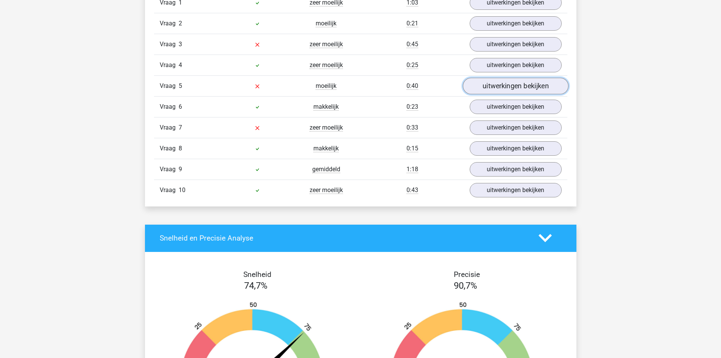
click at [475, 87] on link "uitwerkingen bekijken" at bounding box center [515, 86] width 106 height 17
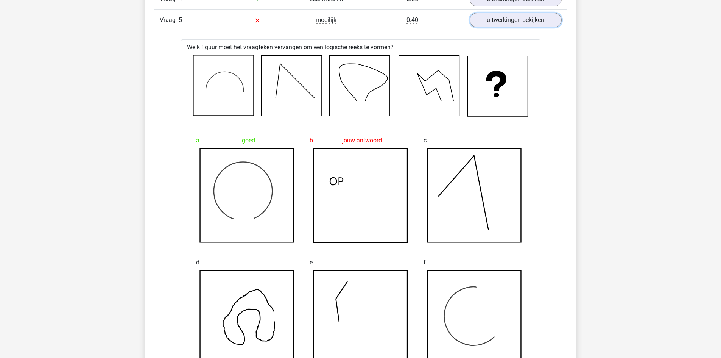
scroll to position [568, 0]
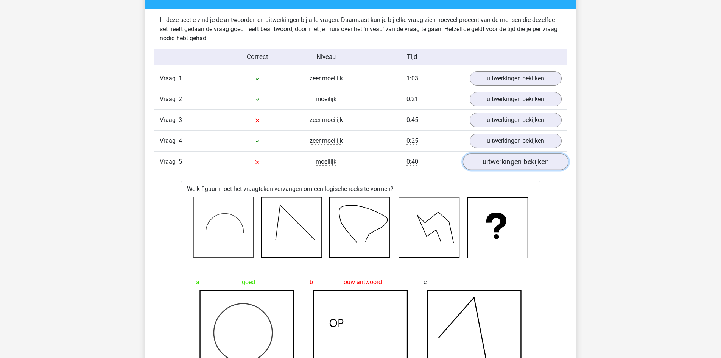
click at [516, 162] on link "uitwerkingen bekijken" at bounding box center [515, 161] width 106 height 17
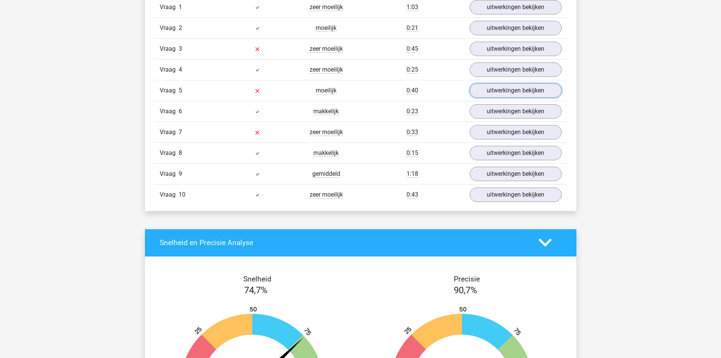
scroll to position [530, 0]
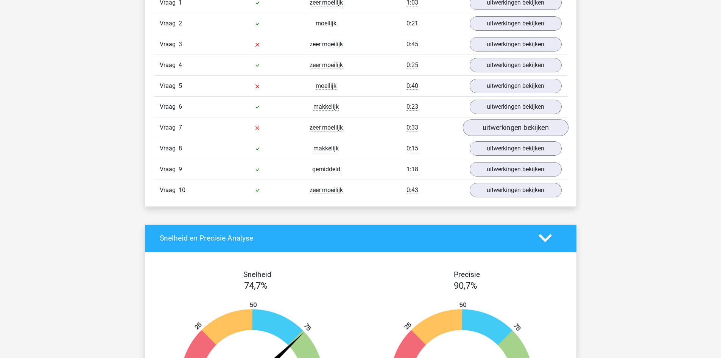
click at [492, 134] on div "Vraag 7 zeer moeilijk 0:33 uitwerkingen bekijken" at bounding box center [360, 127] width 413 height 21
click at [491, 130] on link "uitwerkingen bekijken" at bounding box center [515, 127] width 106 height 17
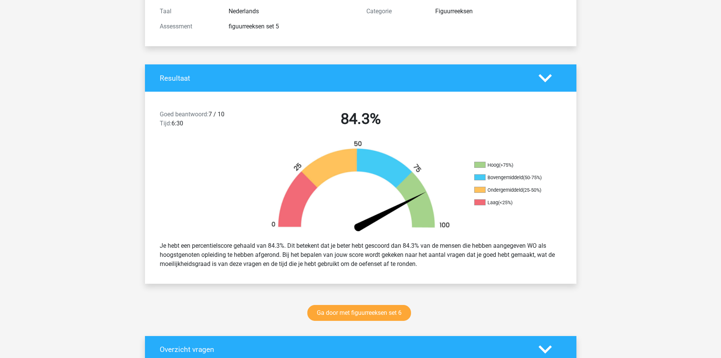
scroll to position [0, 0]
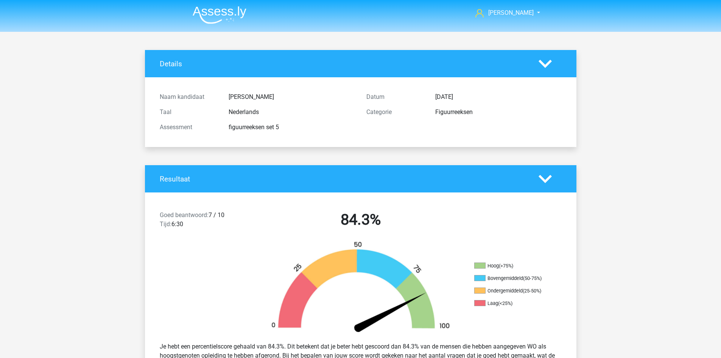
click at [201, 12] on img at bounding box center [220, 15] width 54 height 18
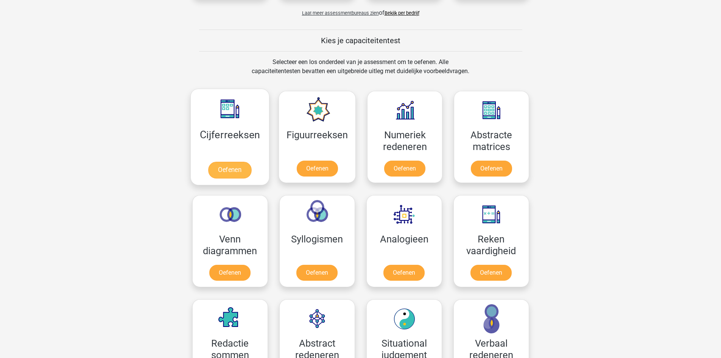
scroll to position [265, 0]
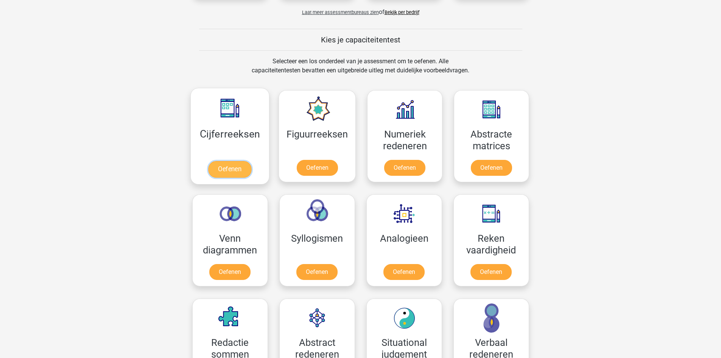
click at [226, 161] on link "Oefenen" at bounding box center [229, 169] width 43 height 17
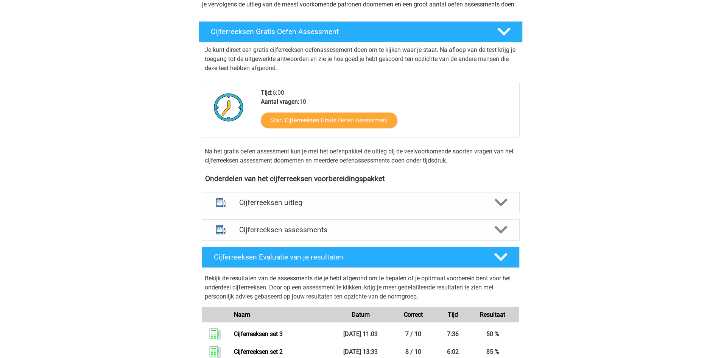
scroll to position [114, 0]
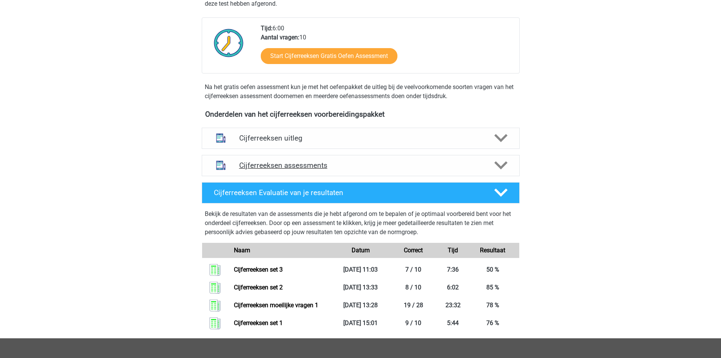
click at [293, 167] on div "Cijferreeksen assessments" at bounding box center [361, 165] width 318 height 21
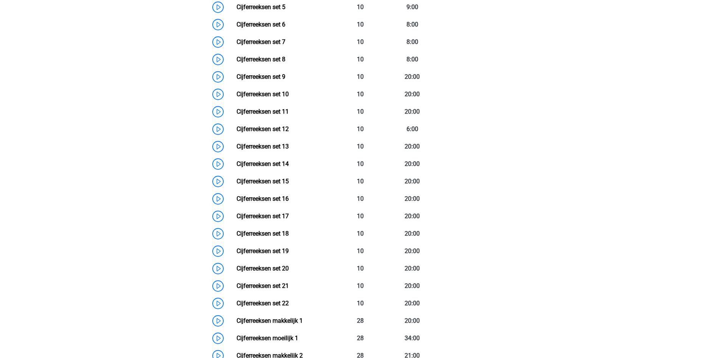
scroll to position [404, 0]
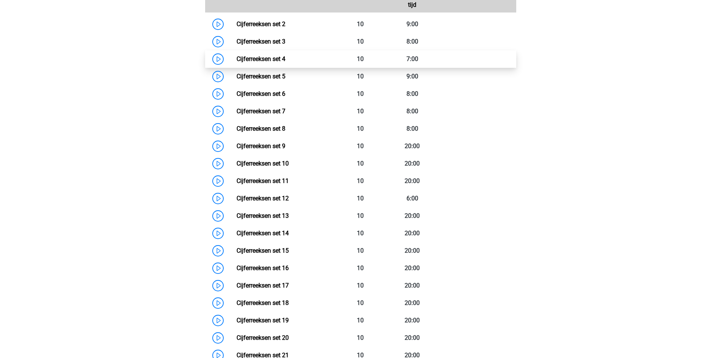
click at [277, 62] on link "Cijferreeksen set 4" at bounding box center [261, 58] width 49 height 7
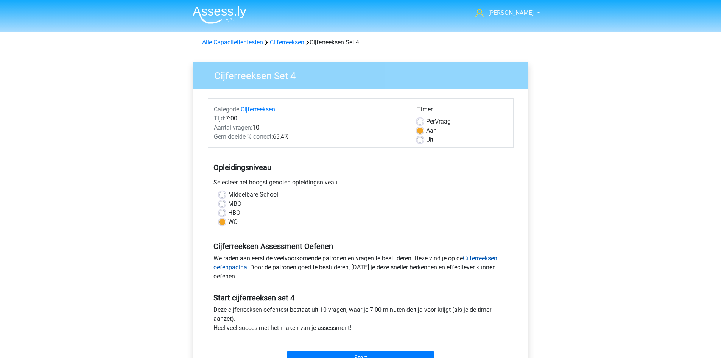
click at [493, 258] on link "Cijferreeksen oefenpagina" at bounding box center [355, 262] width 284 height 16
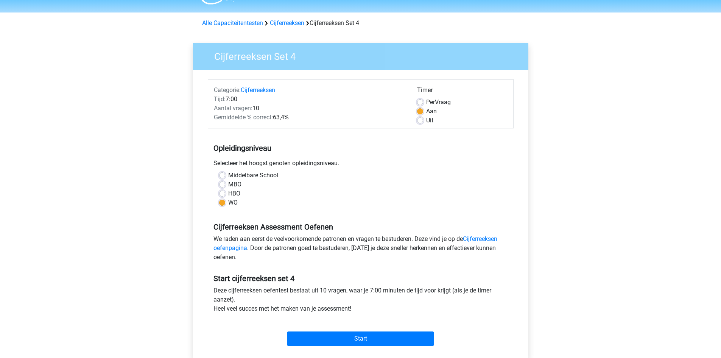
scroll to position [38, 0]
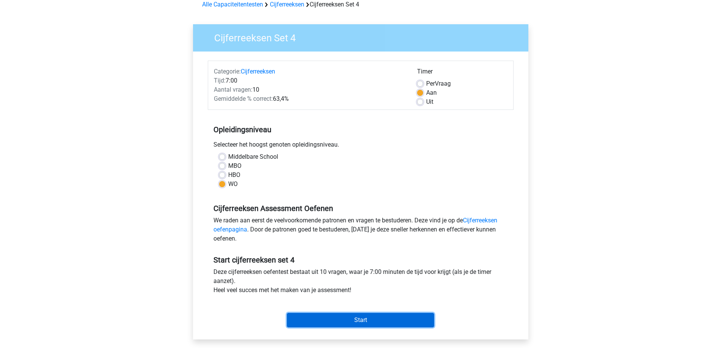
click at [366, 319] on input "Start" at bounding box center [360, 320] width 147 height 14
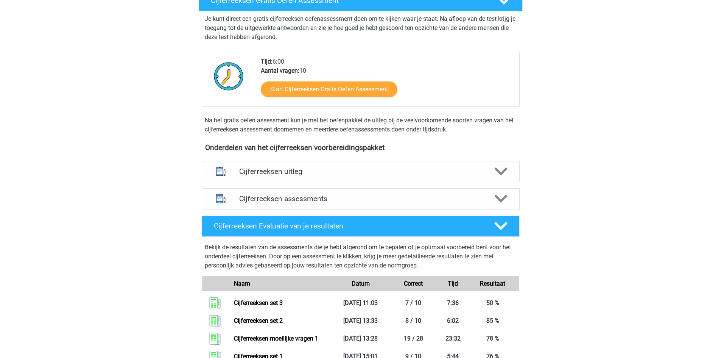
scroll to position [151, 0]
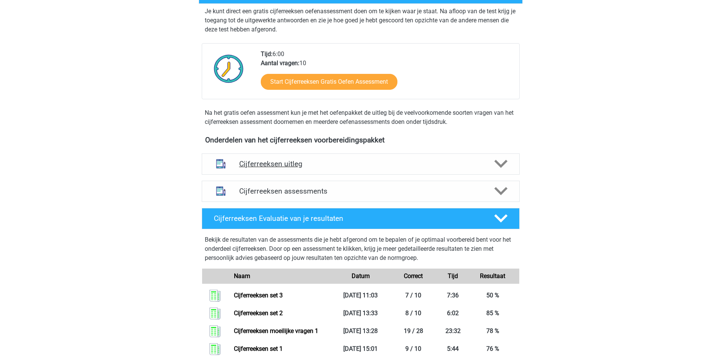
click at [305, 168] on h4 "Cijferreeksen uitleg" at bounding box center [360, 163] width 243 height 9
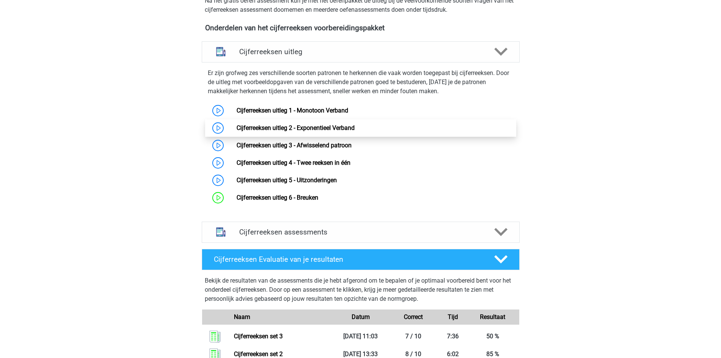
scroll to position [265, 0]
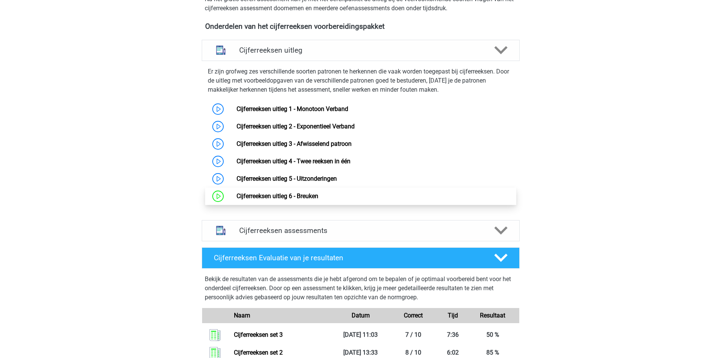
click at [252, 199] on link "Cijferreeksen uitleg 6 - Breuken" at bounding box center [278, 195] width 82 height 7
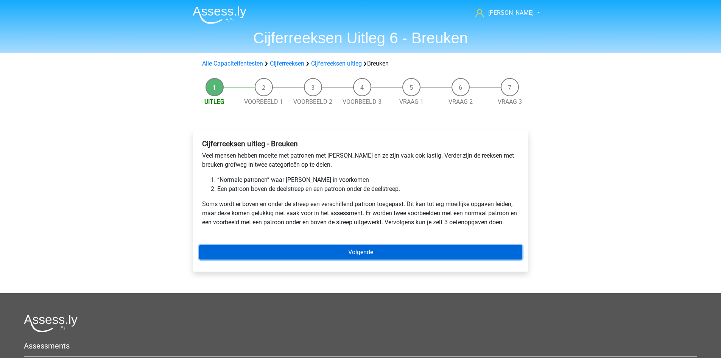
click at [363, 251] on link "Volgende" at bounding box center [360, 252] width 323 height 14
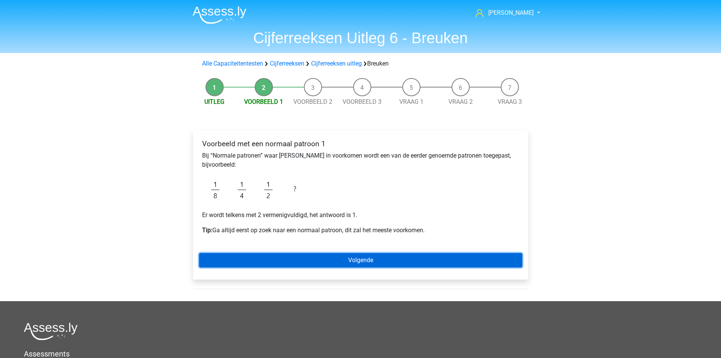
click at [342, 258] on link "Volgende" at bounding box center [360, 260] width 323 height 14
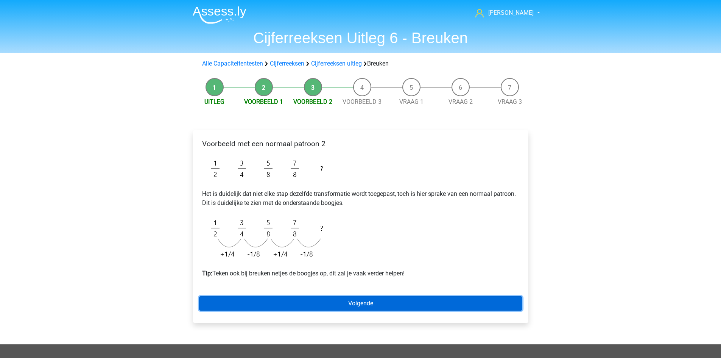
click at [387, 307] on link "Volgende" at bounding box center [360, 303] width 323 height 14
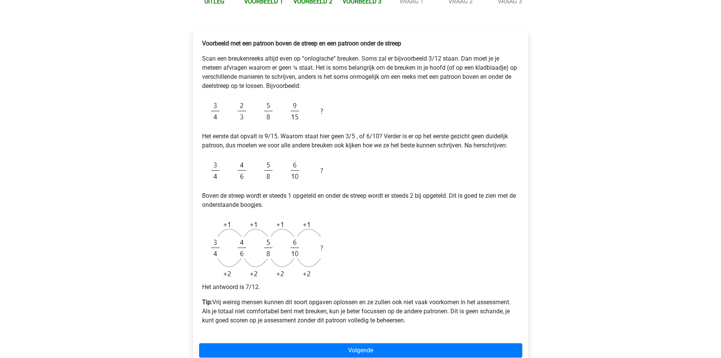
scroll to position [114, 0]
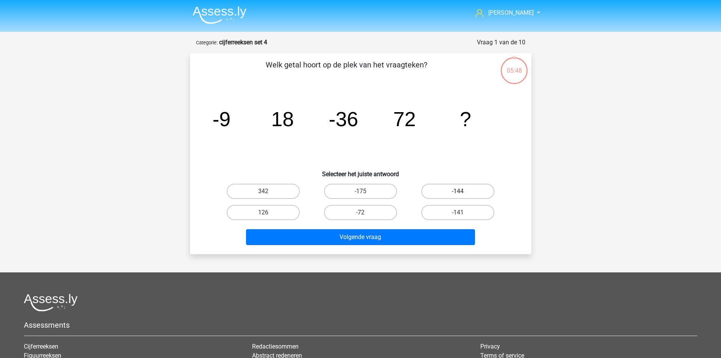
click at [444, 189] on label "-144" at bounding box center [457, 191] width 73 height 15
click at [458, 191] on input "-144" at bounding box center [460, 193] width 5 height 5
radio input "true"
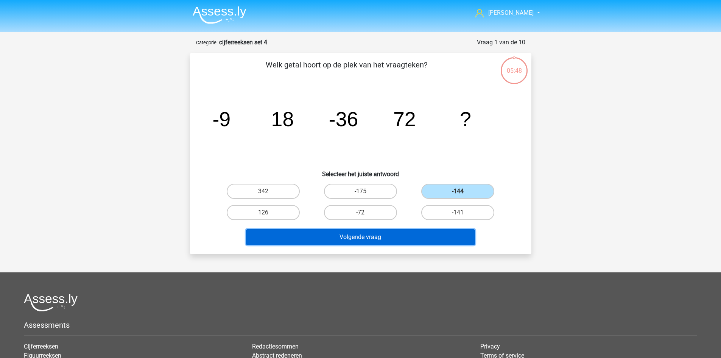
click at [420, 234] on button "Volgende vraag" at bounding box center [360, 237] width 229 height 16
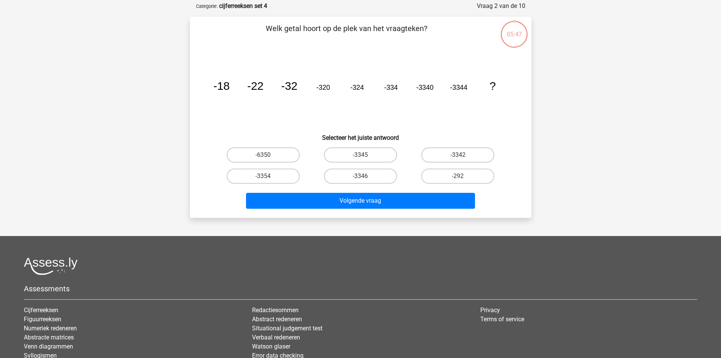
scroll to position [38, 0]
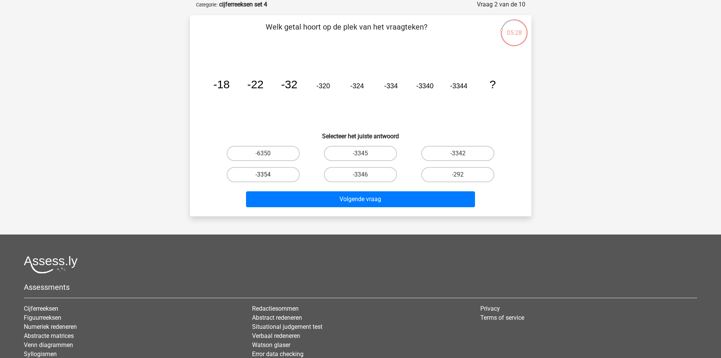
click at [276, 172] on label "-3354" at bounding box center [263, 174] width 73 height 15
click at [268, 174] on input "-3354" at bounding box center [265, 176] width 5 height 5
radio input "true"
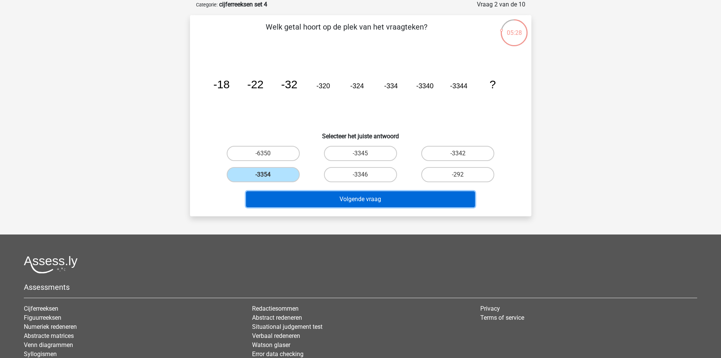
click at [341, 202] on button "Volgende vraag" at bounding box center [360, 199] width 229 height 16
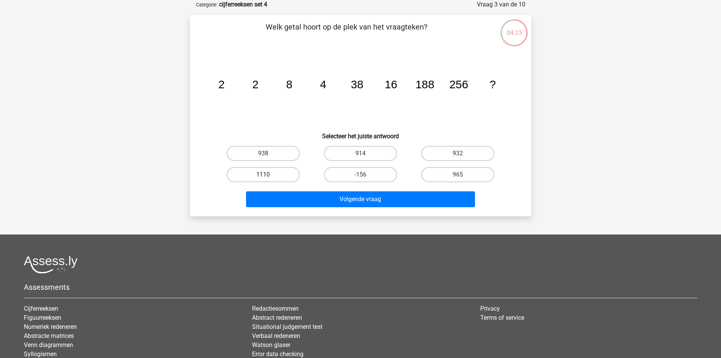
click at [269, 177] on label "1110" at bounding box center [263, 174] width 73 height 15
click at [268, 177] on input "1110" at bounding box center [265, 176] width 5 height 5
radio input "true"
click at [337, 151] on label "914" at bounding box center [360, 153] width 73 height 15
click at [360, 153] on input "914" at bounding box center [362, 155] width 5 height 5
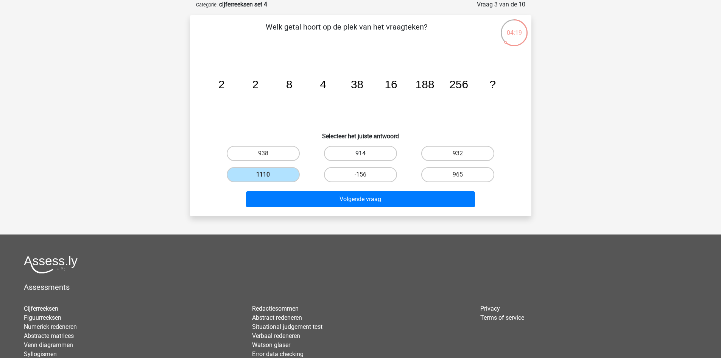
radio input "true"
click at [443, 145] on div "932" at bounding box center [457, 153] width 97 height 21
click at [441, 154] on label "932" at bounding box center [457, 153] width 73 height 15
click at [458, 154] on input "932" at bounding box center [460, 155] width 5 height 5
radio input "true"
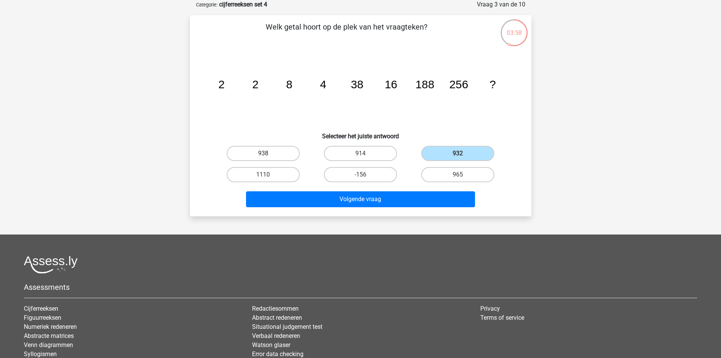
click at [271, 153] on label "938" at bounding box center [263, 153] width 73 height 15
click at [268, 153] on input "938" at bounding box center [265, 155] width 5 height 5
radio input "true"
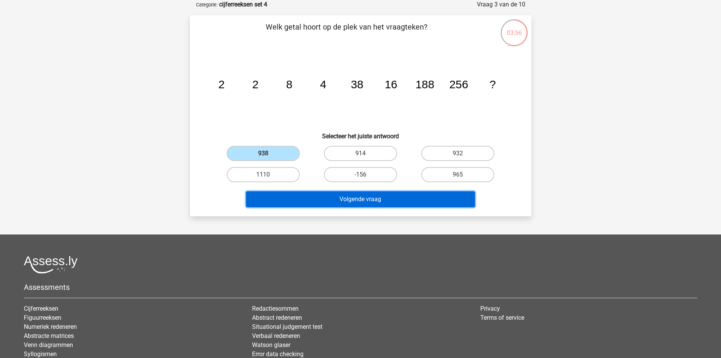
click at [377, 199] on button "Volgende vraag" at bounding box center [360, 199] width 229 height 16
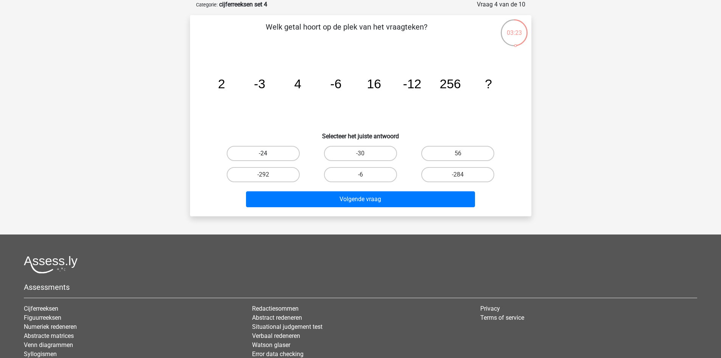
click at [282, 151] on label "-24" at bounding box center [263, 153] width 73 height 15
click at [268, 153] on input "-24" at bounding box center [265, 155] width 5 height 5
radio input "true"
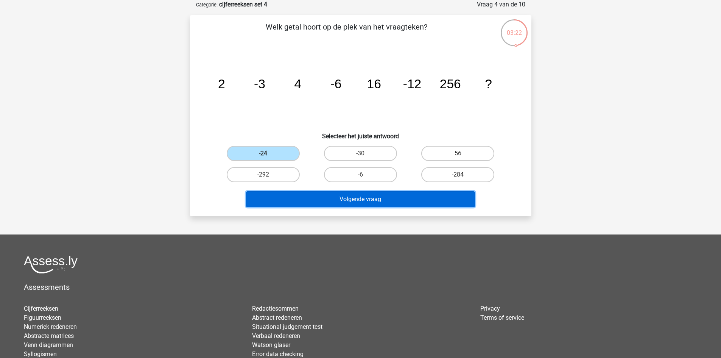
click at [347, 200] on button "Volgende vraag" at bounding box center [360, 199] width 229 height 16
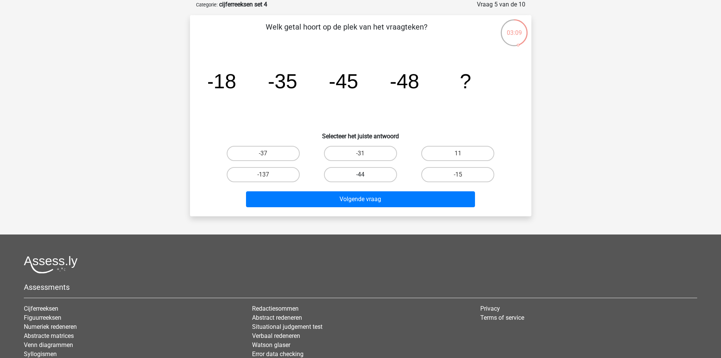
click at [341, 169] on label "-44" at bounding box center [360, 174] width 73 height 15
click at [360, 174] on input "-44" at bounding box center [362, 176] width 5 height 5
radio input "true"
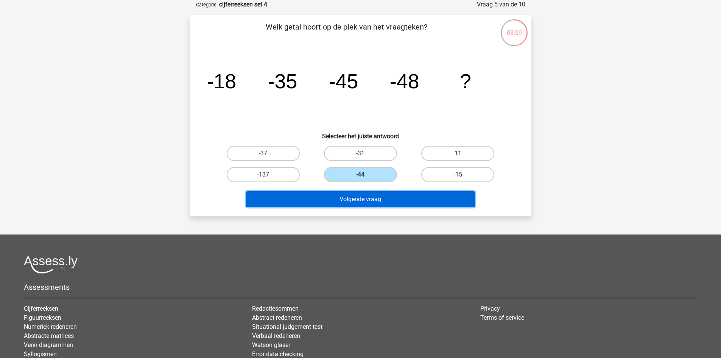
click at [347, 196] on button "Volgende vraag" at bounding box center [360, 199] width 229 height 16
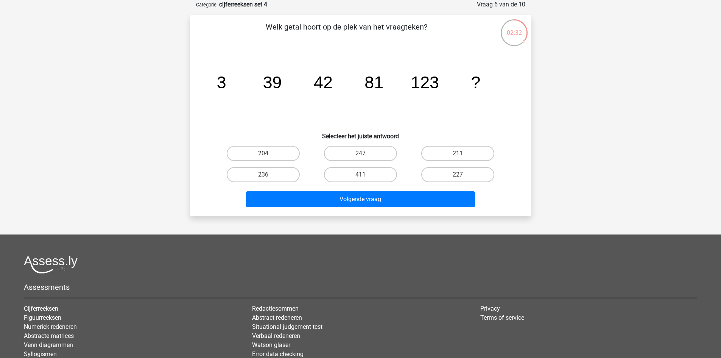
click at [284, 154] on label "204" at bounding box center [263, 153] width 73 height 15
click at [268, 154] on input "204" at bounding box center [265, 155] width 5 height 5
radio input "true"
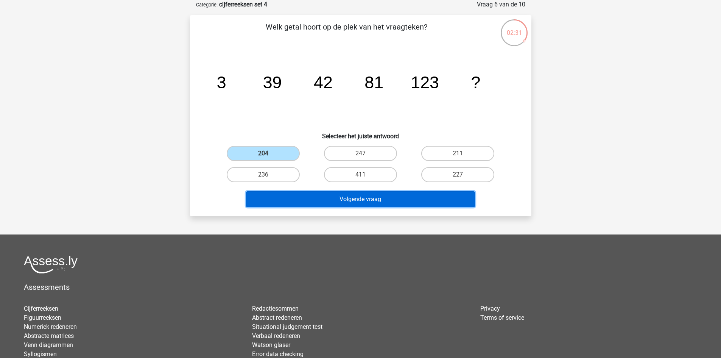
click at [319, 197] on button "Volgende vraag" at bounding box center [360, 199] width 229 height 16
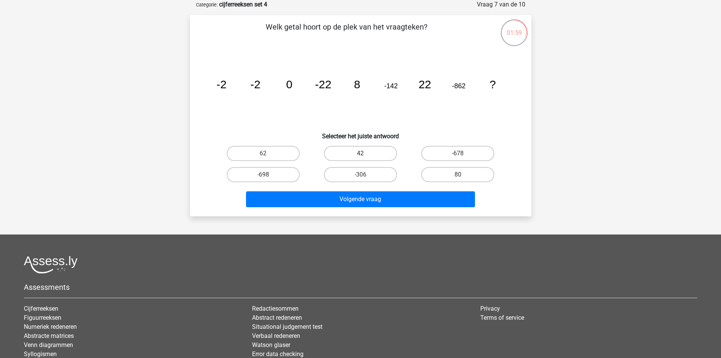
click at [377, 150] on label "42" at bounding box center [360, 153] width 73 height 15
click at [365, 153] on input "42" at bounding box center [362, 155] width 5 height 5
radio input "true"
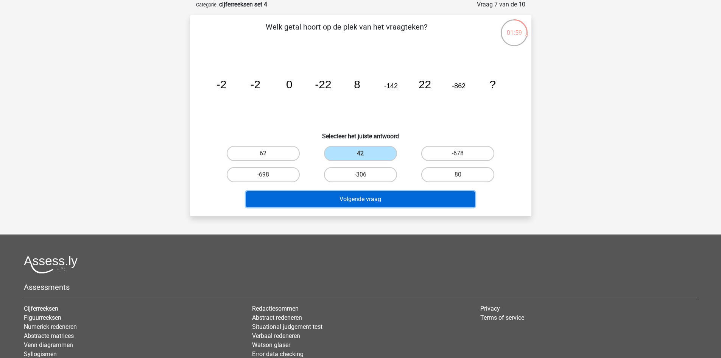
click at [395, 196] on button "Volgende vraag" at bounding box center [360, 199] width 229 height 16
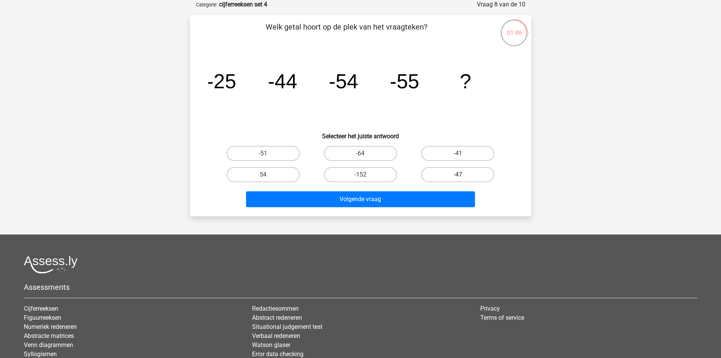
click at [441, 177] on label "-47" at bounding box center [457, 174] width 73 height 15
click at [458, 177] on input "-47" at bounding box center [460, 176] width 5 height 5
radio input "true"
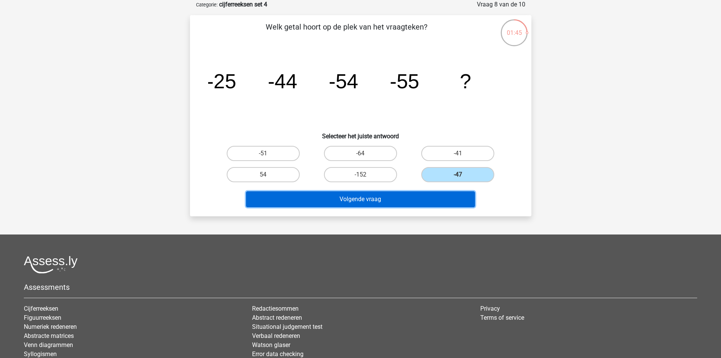
click at [428, 198] on button "Volgende vraag" at bounding box center [360, 199] width 229 height 16
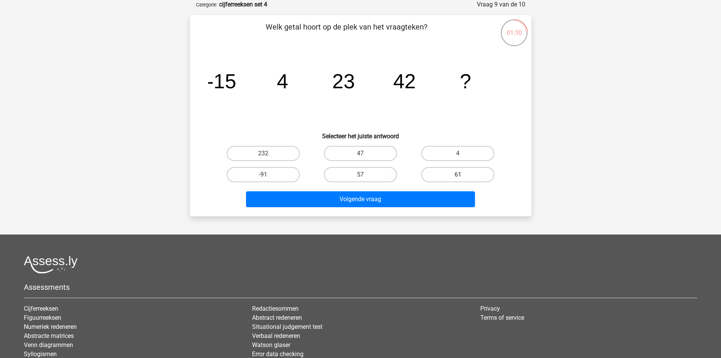
click at [433, 176] on label "61" at bounding box center [457, 174] width 73 height 15
click at [458, 176] on input "61" at bounding box center [460, 176] width 5 height 5
radio input "true"
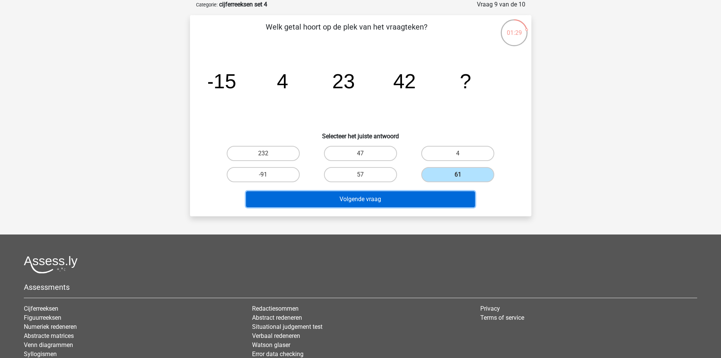
click at [426, 192] on button "Volgende vraag" at bounding box center [360, 199] width 229 height 16
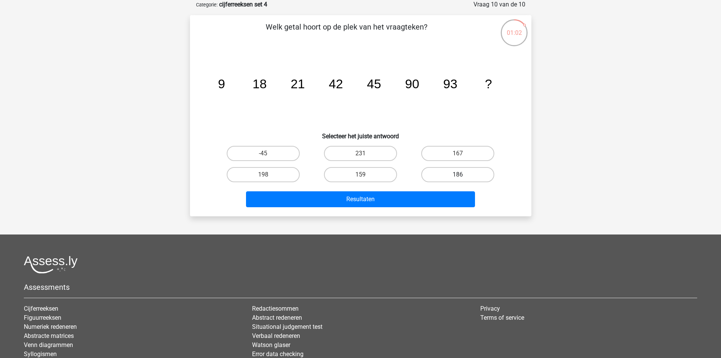
click at [445, 174] on label "186" at bounding box center [457, 174] width 73 height 15
click at [458, 174] on input "186" at bounding box center [460, 176] width 5 height 5
radio input "true"
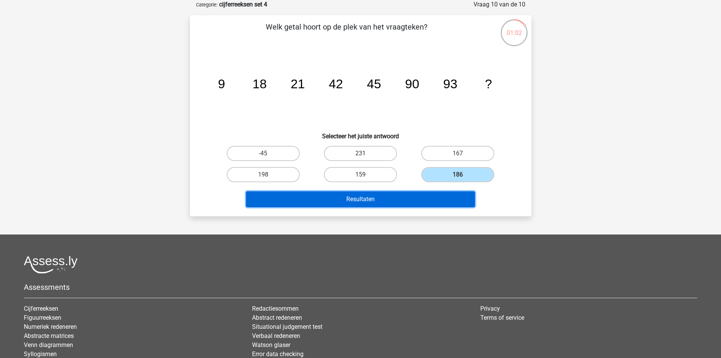
click at [431, 194] on button "Resultaten" at bounding box center [360, 199] width 229 height 16
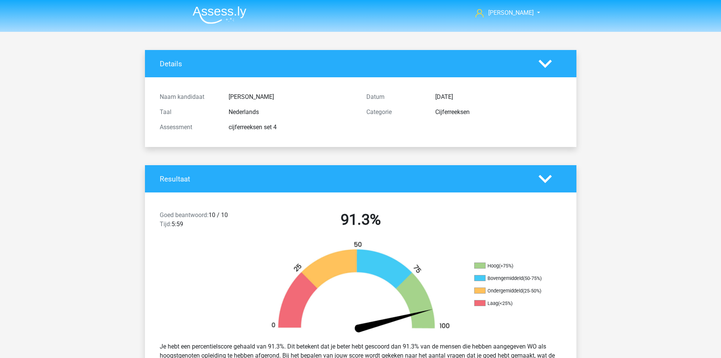
click at [216, 22] on img at bounding box center [220, 15] width 54 height 18
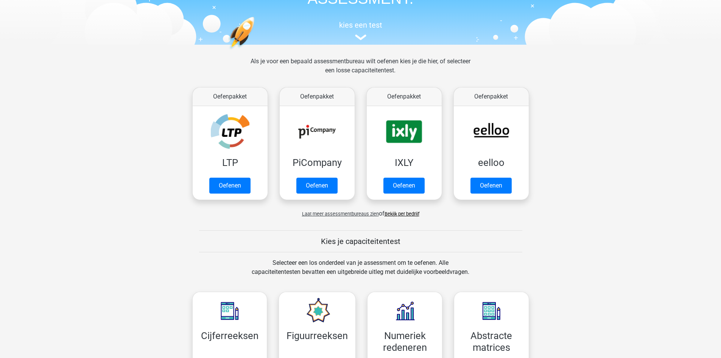
scroll to position [303, 0]
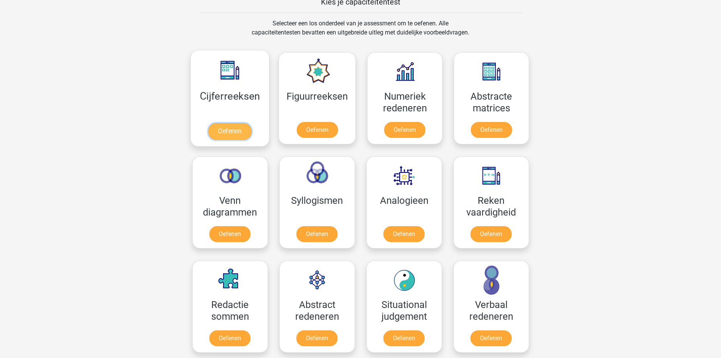
click at [220, 123] on link "Oefenen" at bounding box center [229, 131] width 43 height 17
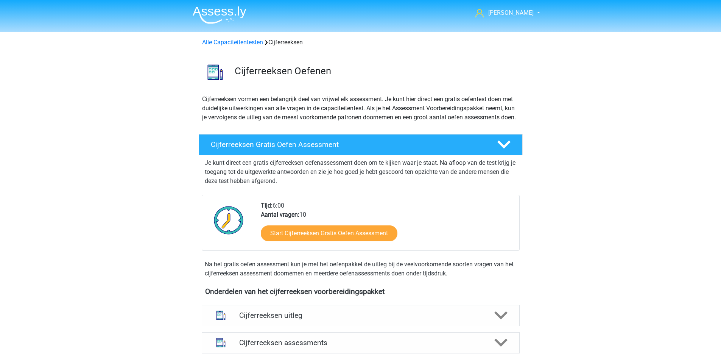
click at [196, 12] on img at bounding box center [220, 15] width 54 height 18
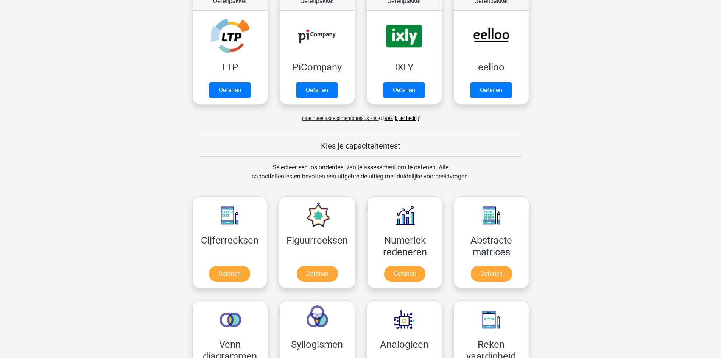
scroll to position [114, 0]
